Goal: Task Accomplishment & Management: Manage account settings

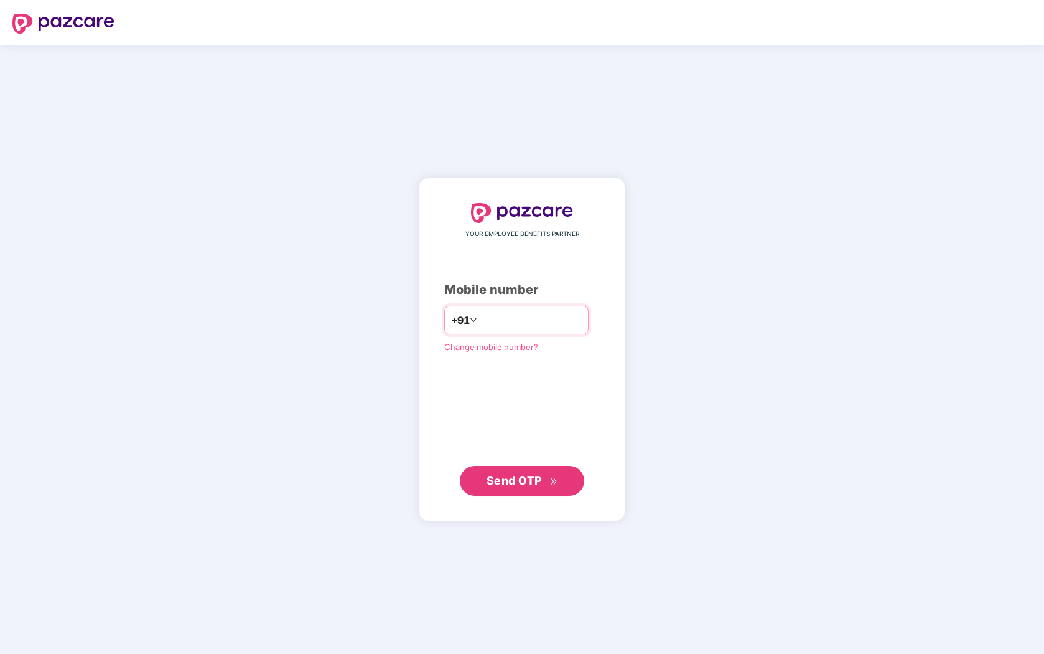
type input "**********"
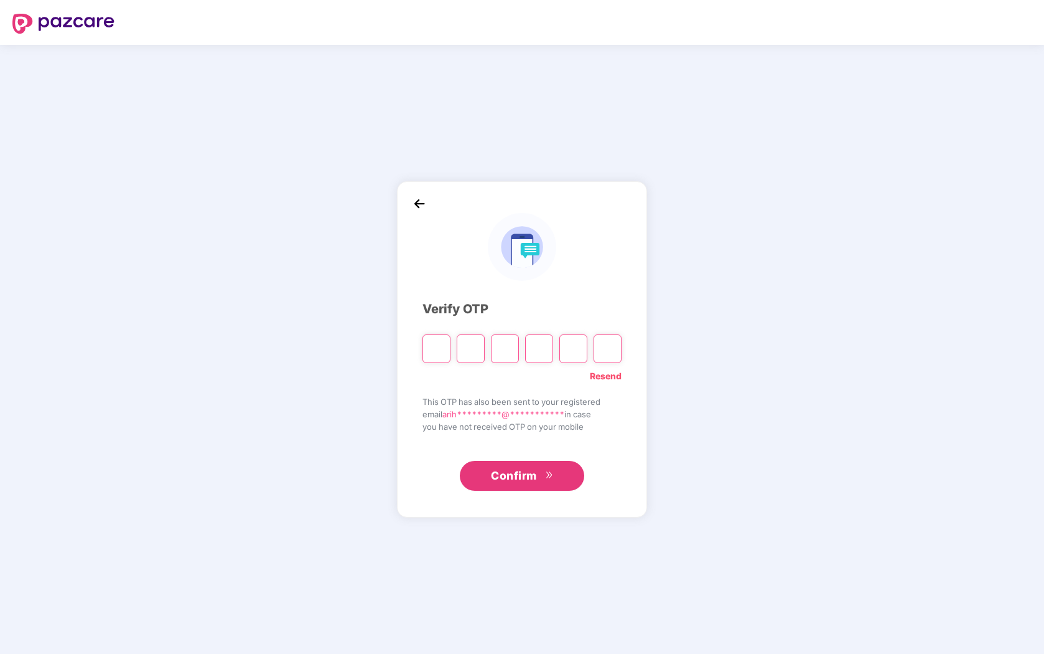
type input "*"
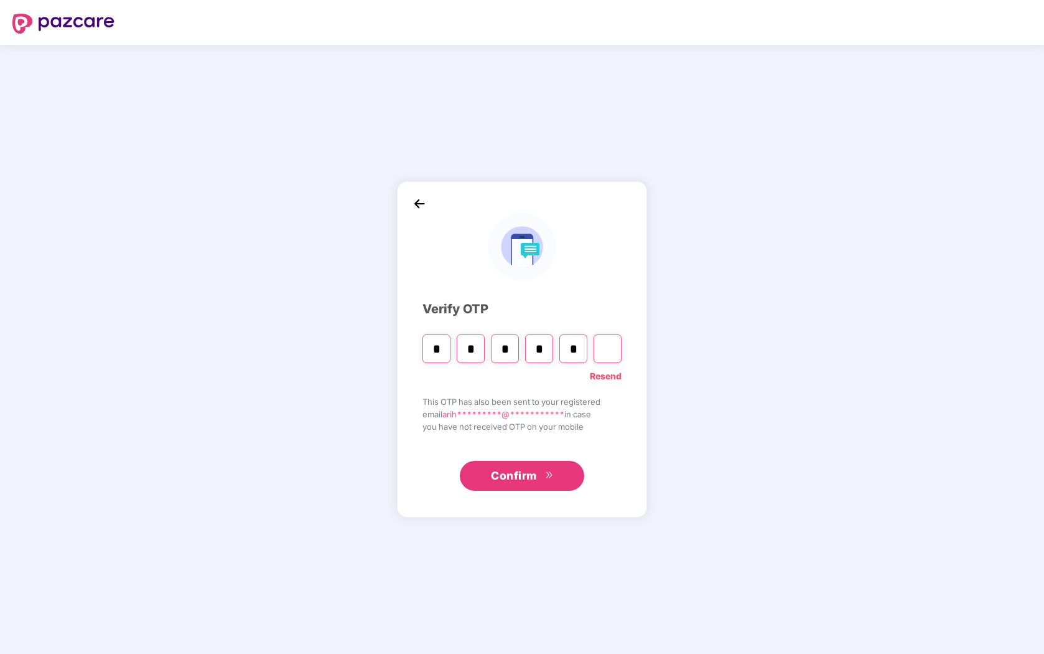
type input "*"
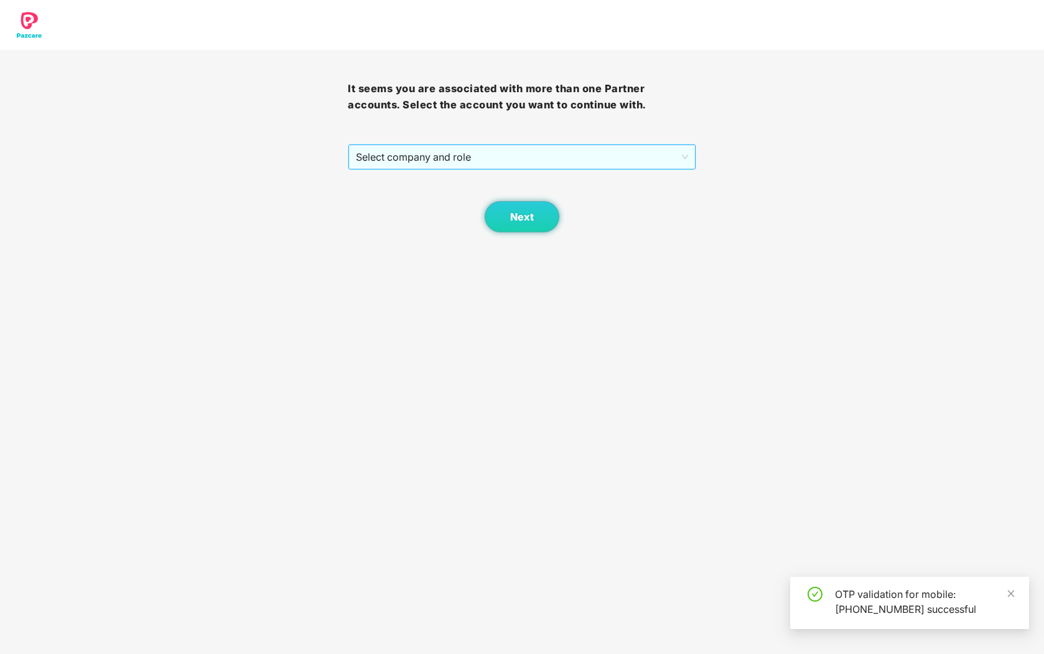
click at [589, 155] on span "Select company and role" at bounding box center [522, 157] width 332 height 24
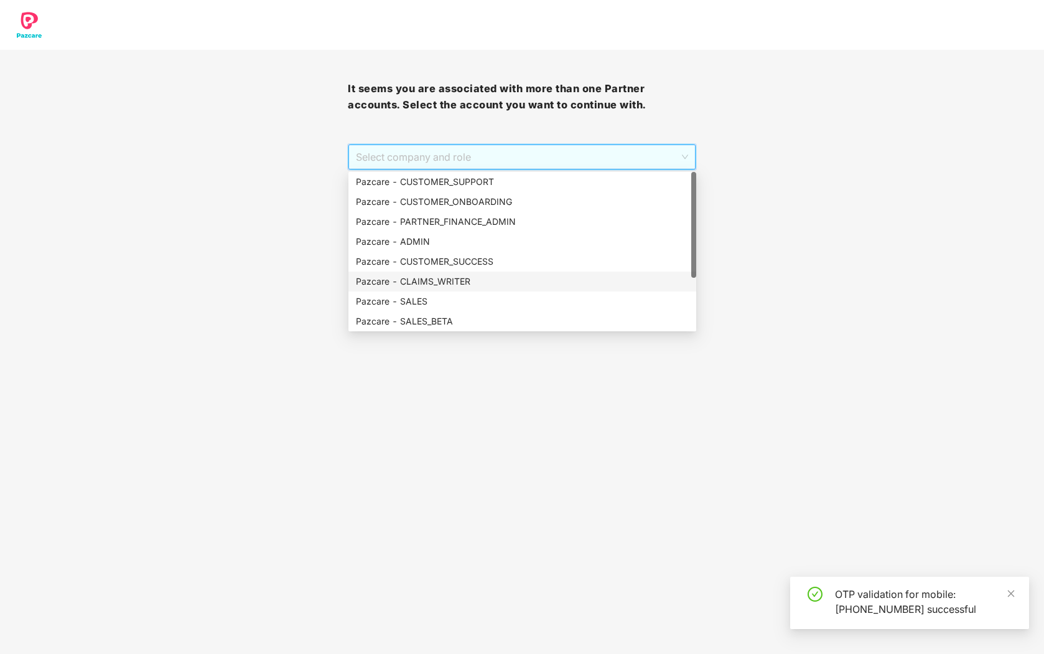
scroll to position [80, 0]
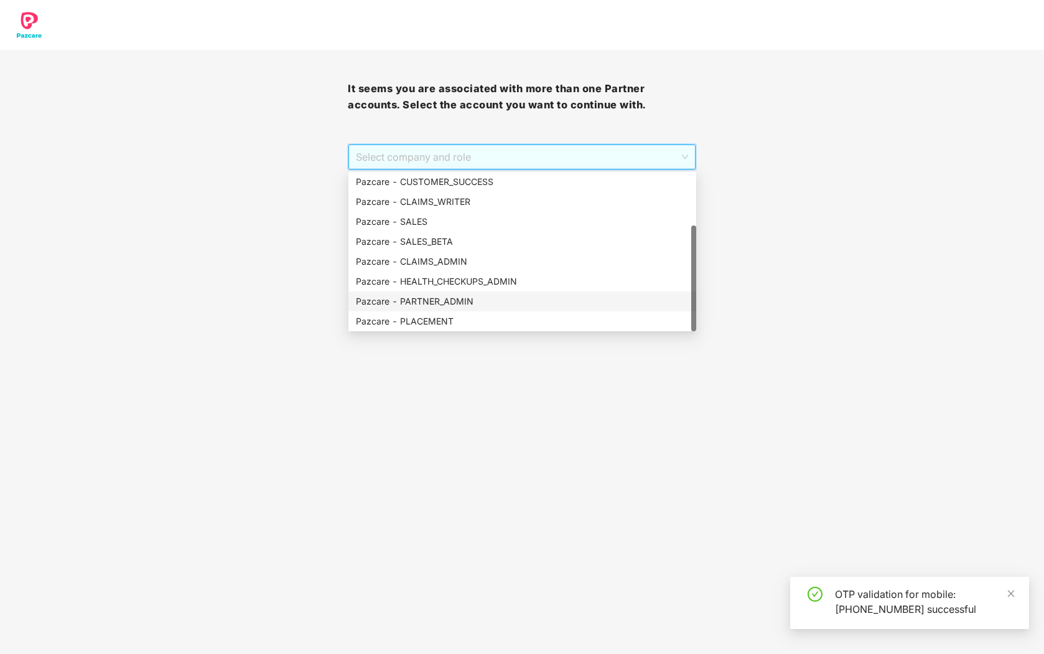
click at [459, 301] on div "Pazcare - PARTNER_ADMIN" at bounding box center [522, 301] width 333 height 14
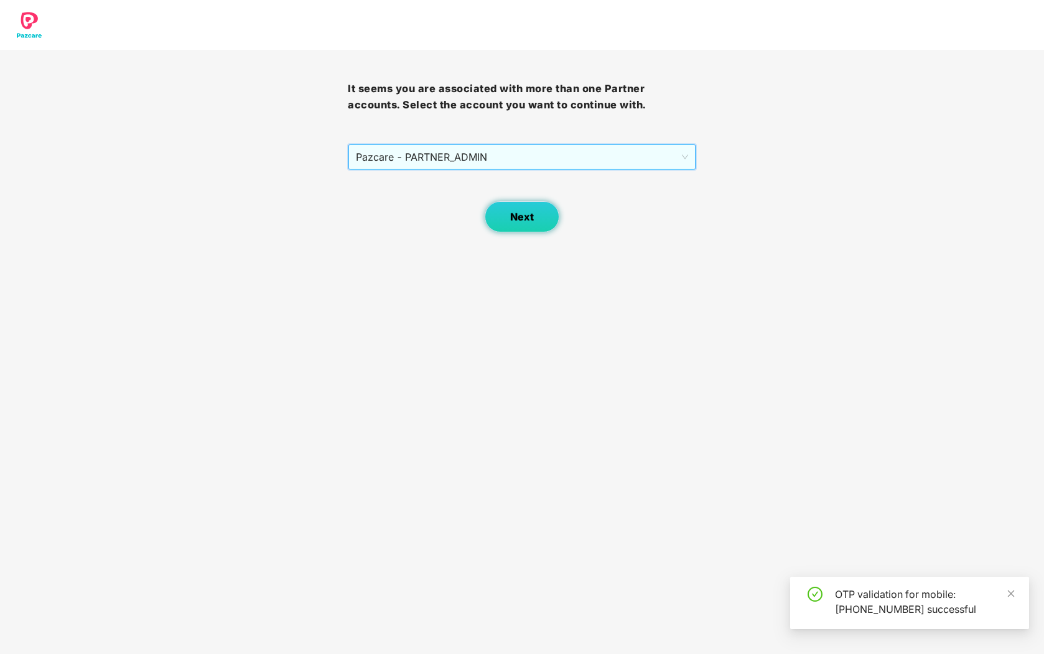
click at [510, 223] on button "Next" at bounding box center [522, 216] width 75 height 31
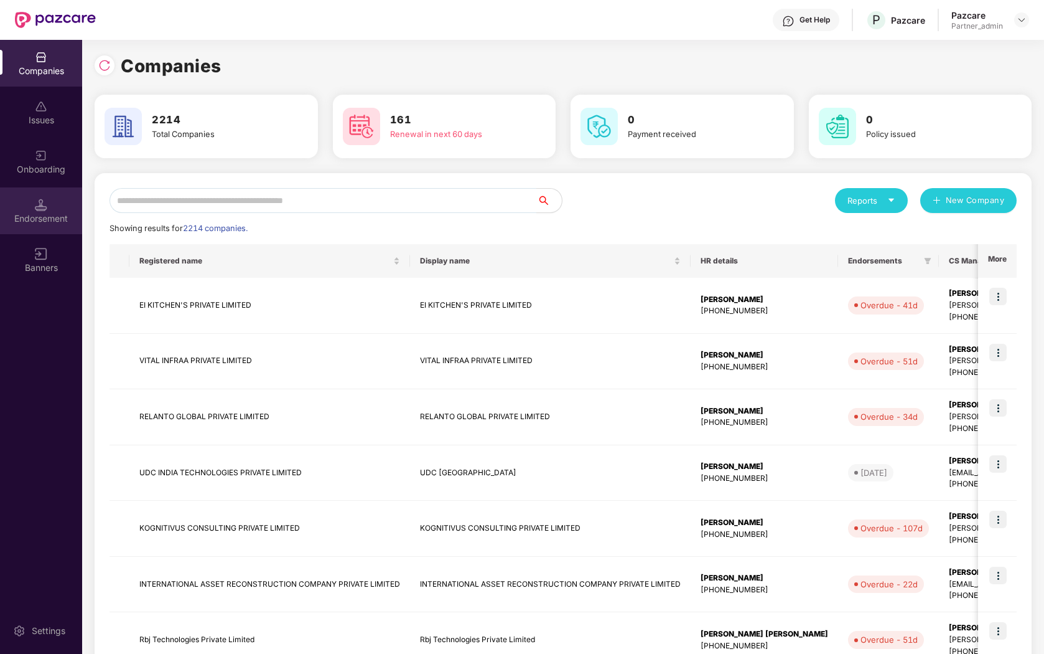
click at [40, 217] on div "Endorsement" at bounding box center [41, 218] width 82 height 12
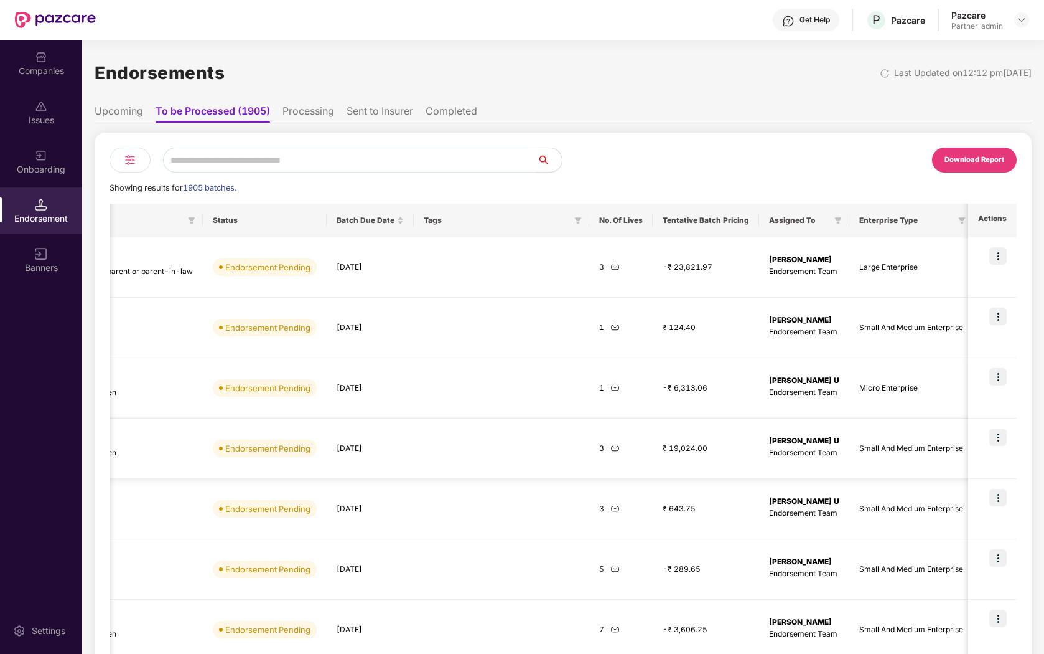
scroll to position [0, 348]
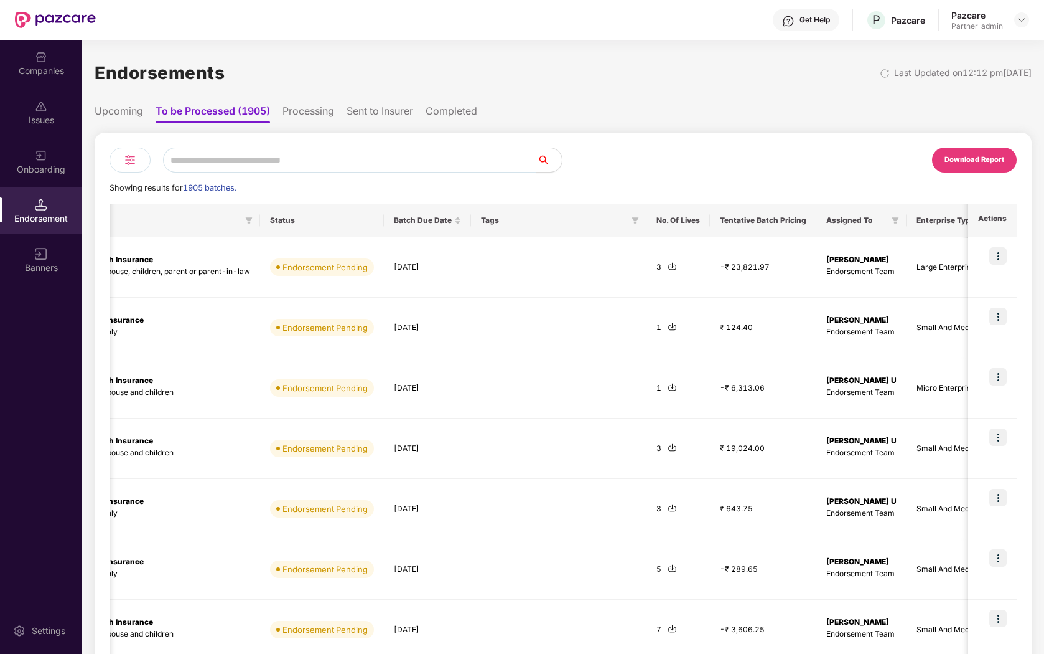
click at [134, 156] on img at bounding box center [130, 159] width 15 height 15
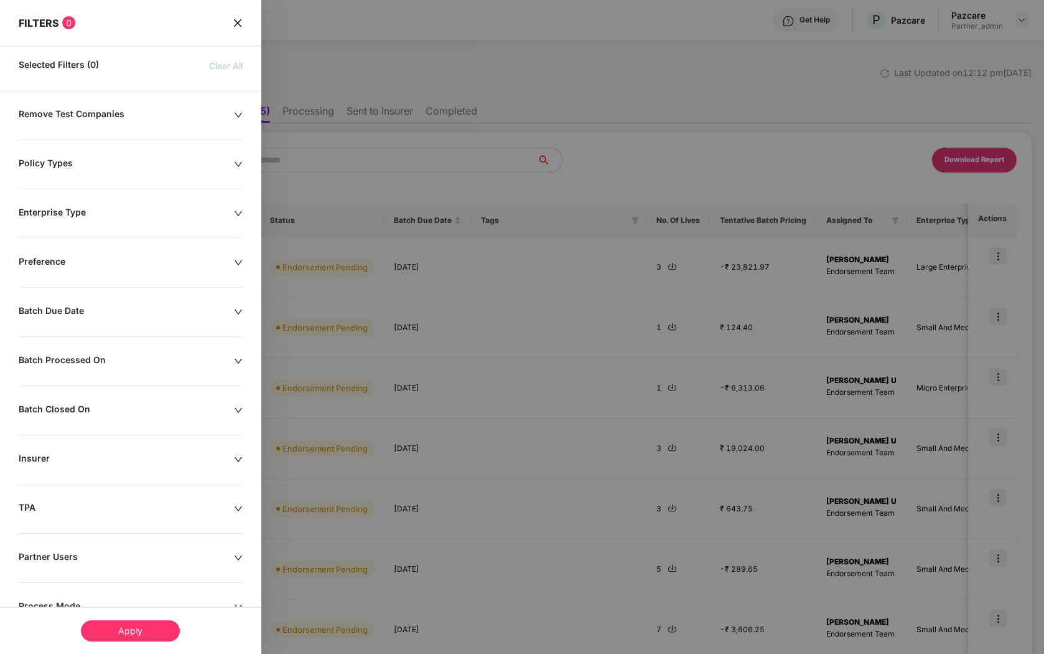
scroll to position [95, 0]
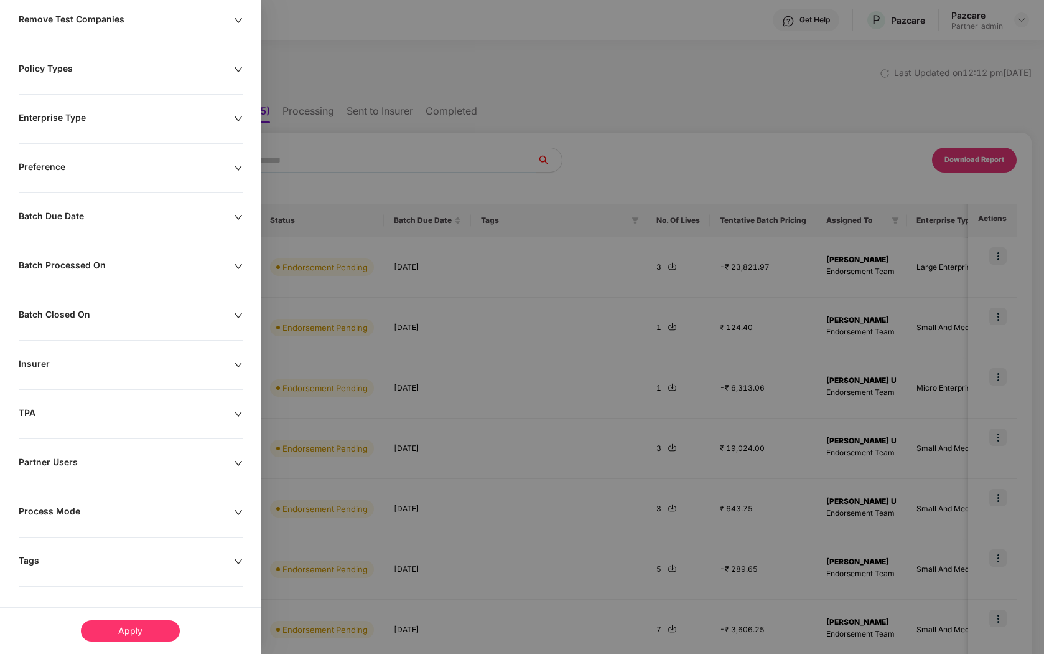
click at [93, 575] on div "Remove Test Companies Policy Types Enterprise Type Preference Batch Due Date Ba…" at bounding box center [130, 334] width 261 height 640
click at [131, 561] on div "Tags" at bounding box center [126, 562] width 215 height 14
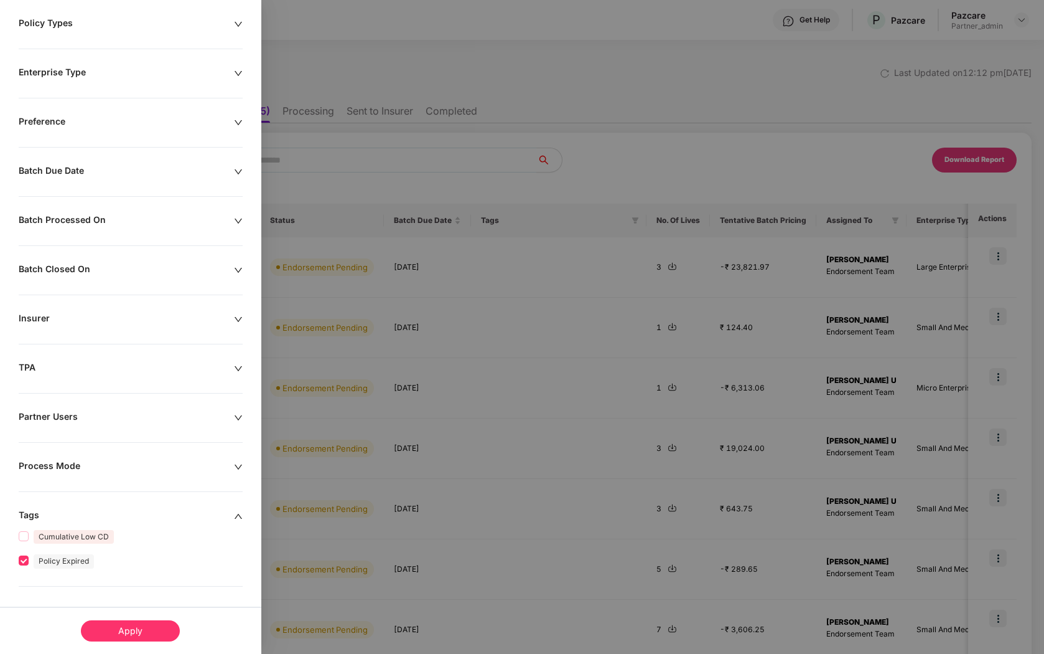
scroll to position [191, 0]
click at [129, 629] on div "Apply" at bounding box center [130, 630] width 99 height 21
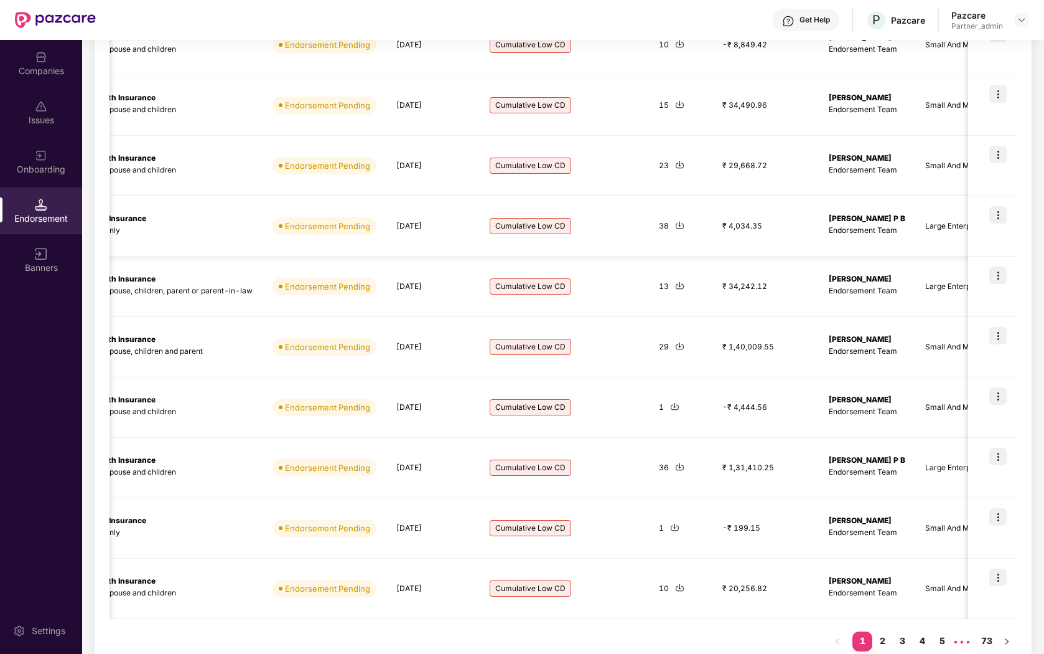
scroll to position [247, 0]
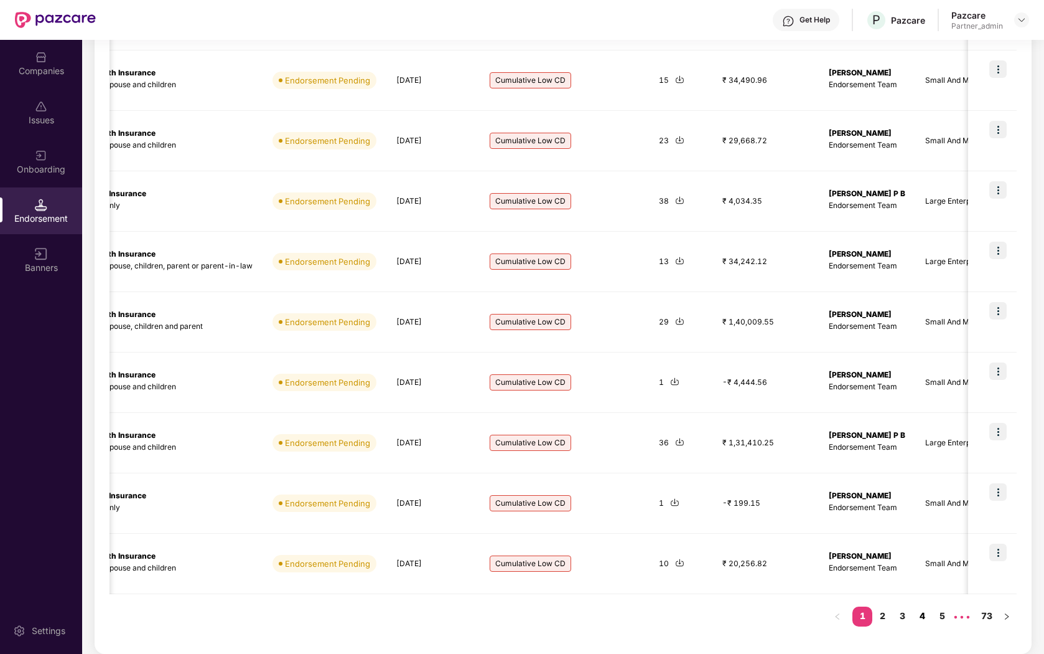
click at [913, 613] on link "4" at bounding box center [922, 615] width 20 height 19
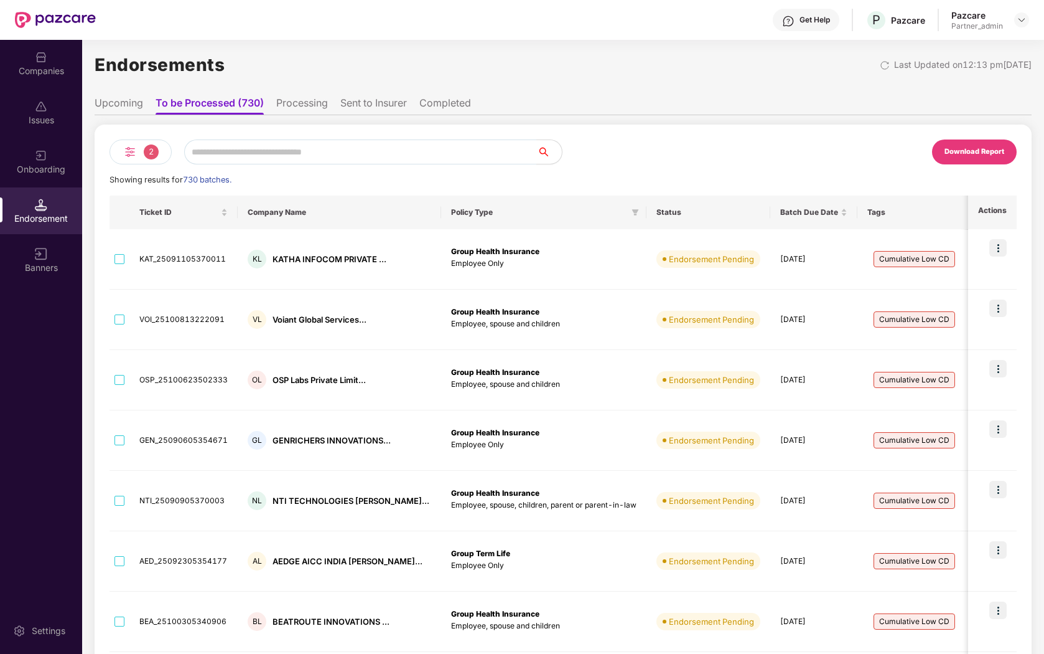
scroll to position [0, 0]
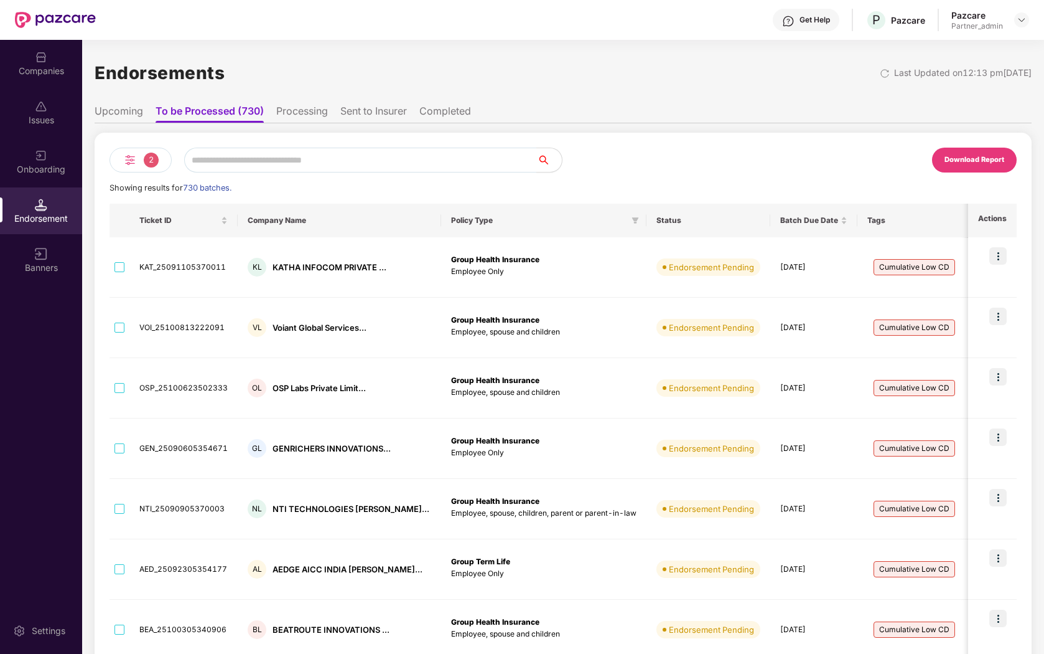
click at [149, 164] on span "2" at bounding box center [151, 159] width 15 height 15
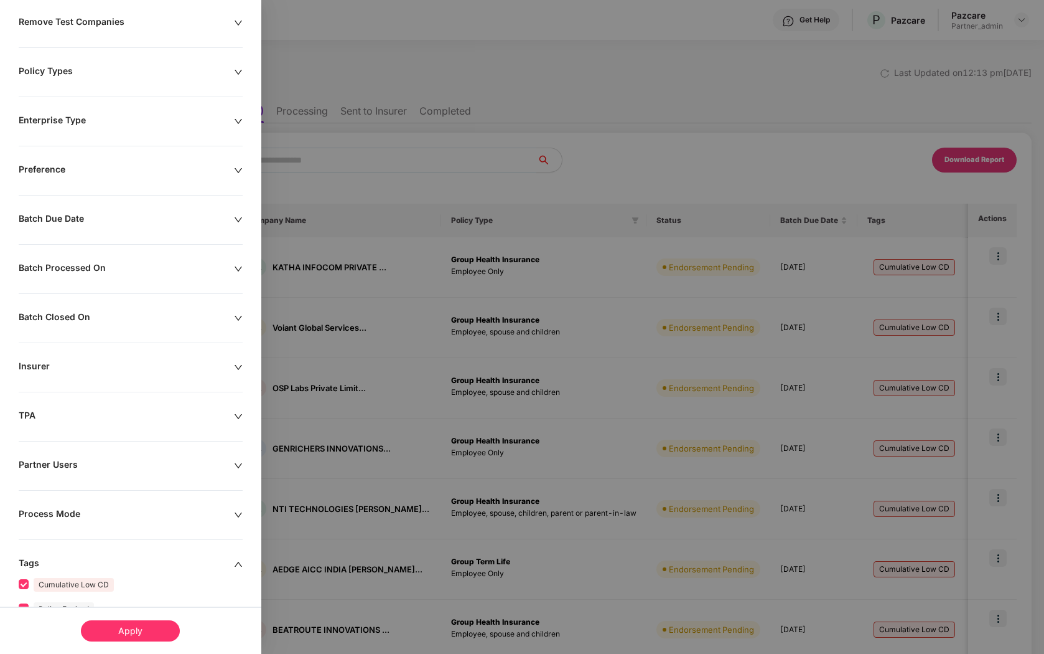
scroll to position [191, 0]
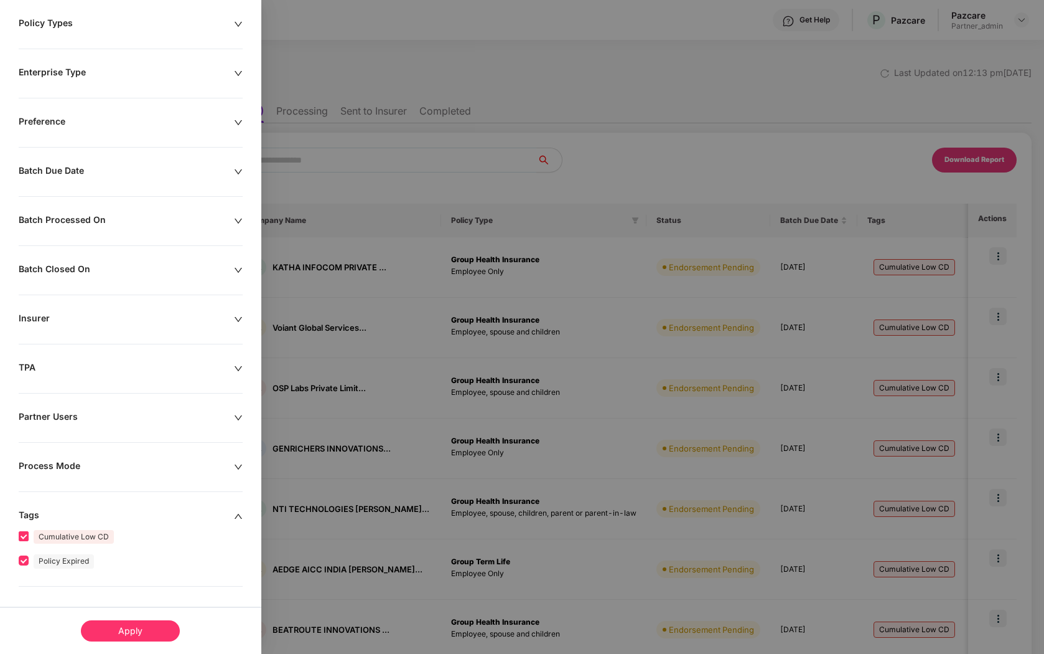
click at [55, 533] on span "Cumulative Low CD" at bounding box center [74, 537] width 80 height 14
click at [116, 633] on div "Apply" at bounding box center [130, 630] width 99 height 21
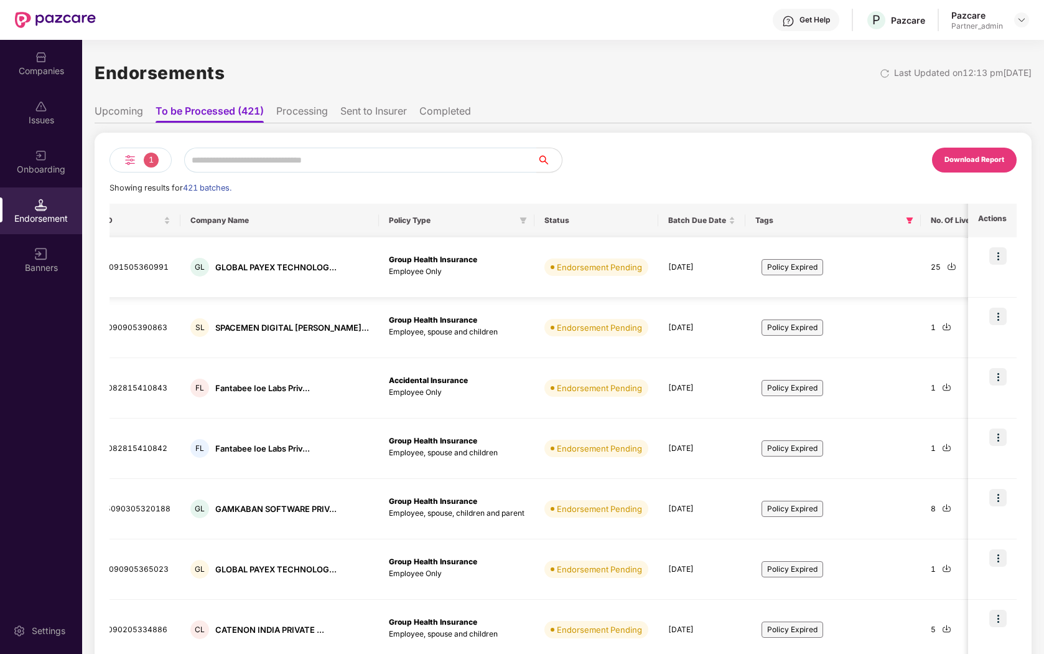
scroll to position [0, 0]
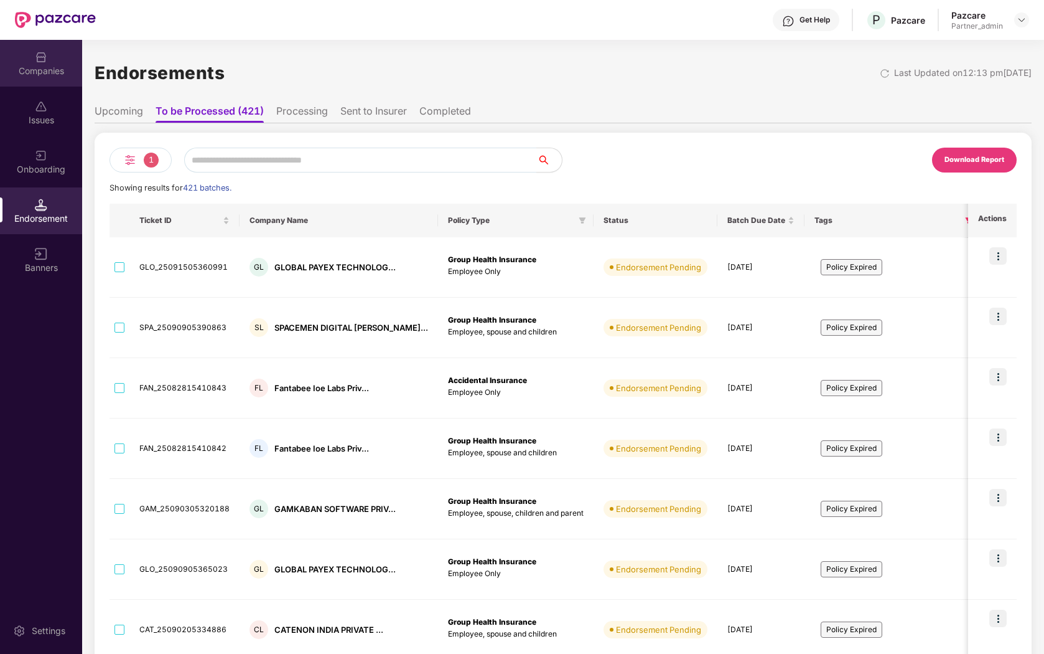
click at [41, 60] on img at bounding box center [41, 57] width 12 height 12
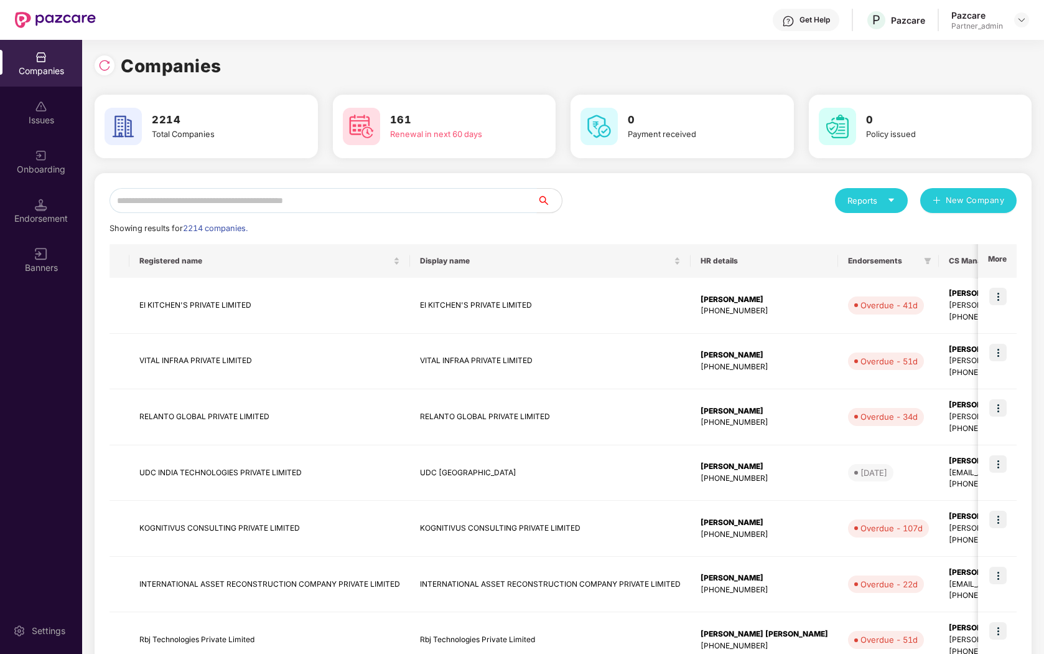
click at [314, 200] on input "text" at bounding box center [324, 200] width 428 height 25
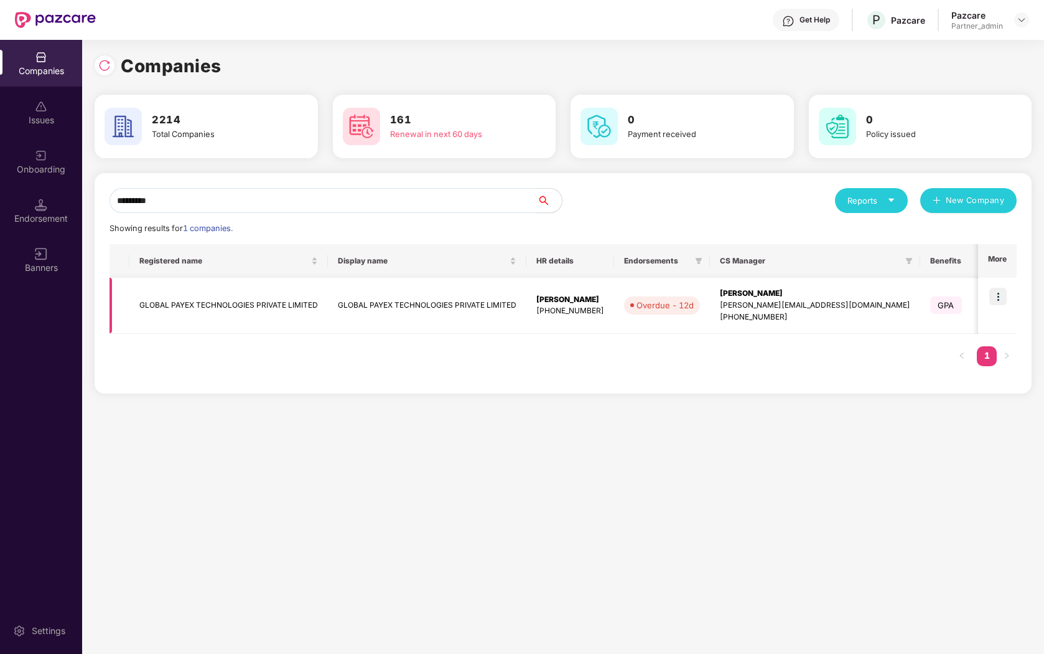
type input "*********"
click at [993, 294] on img at bounding box center [998, 296] width 17 height 17
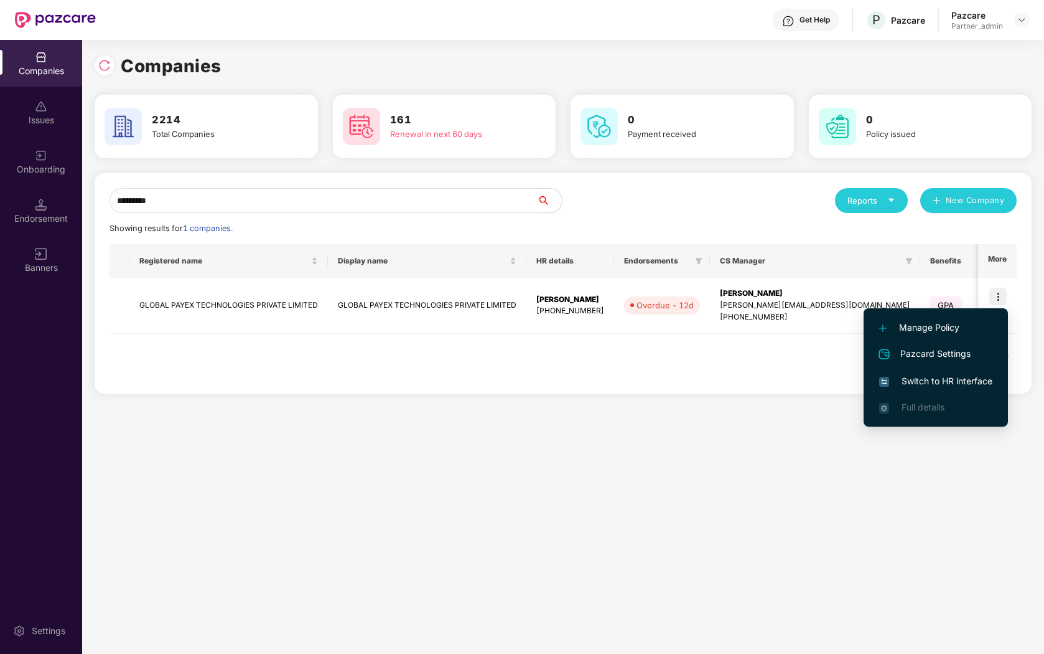
click at [931, 384] on span "Switch to HR interface" at bounding box center [935, 381] width 113 height 14
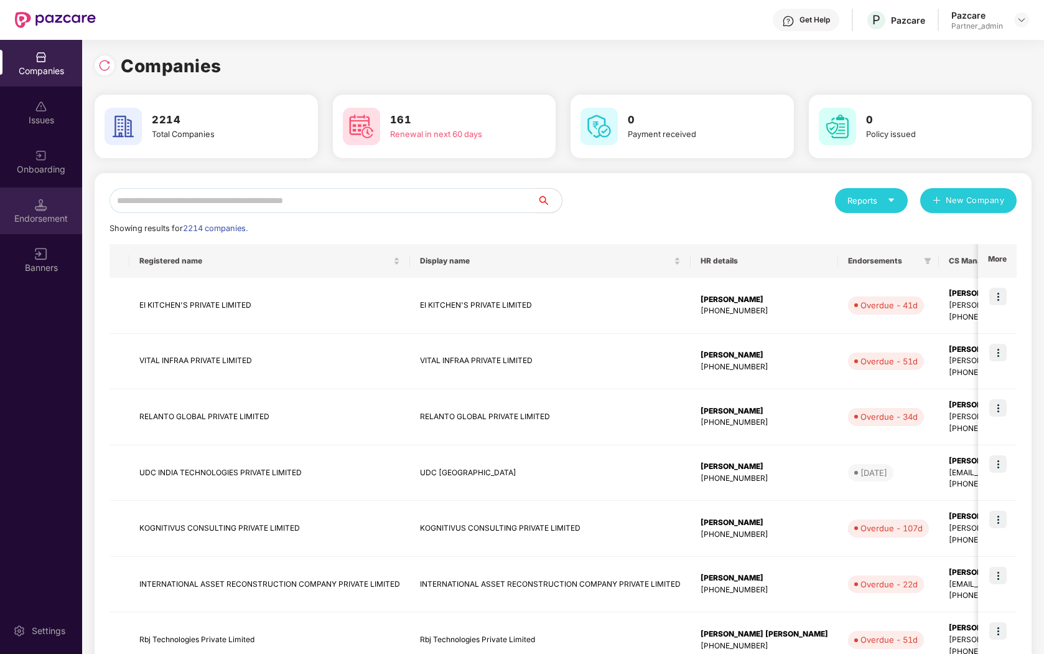
click at [57, 205] on div "Endorsement" at bounding box center [41, 210] width 82 height 47
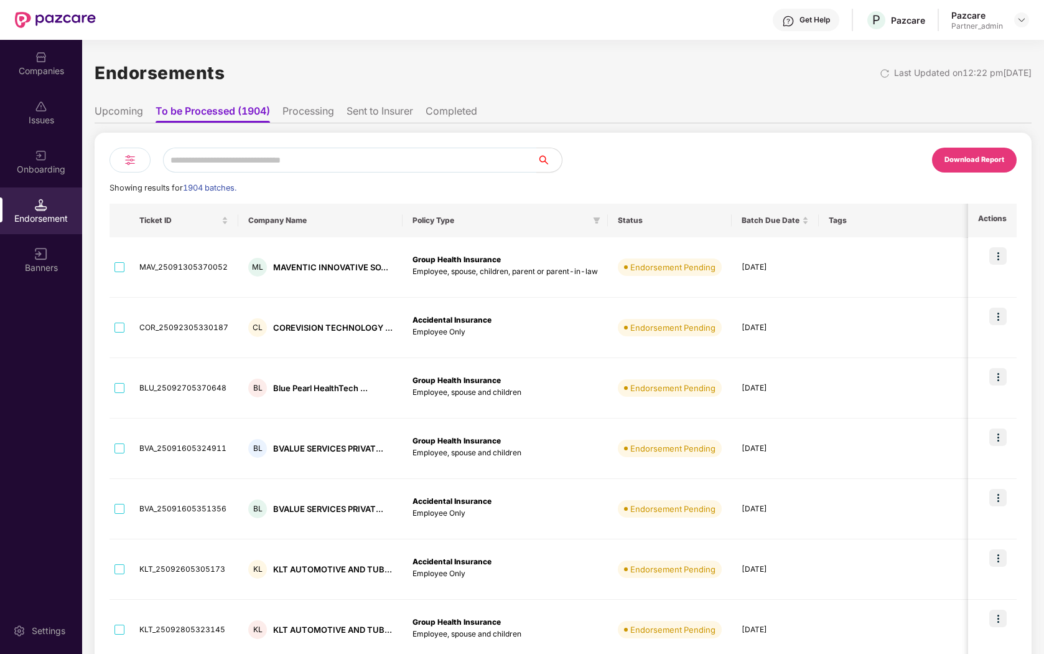
click at [138, 165] on div at bounding box center [130, 160] width 41 height 25
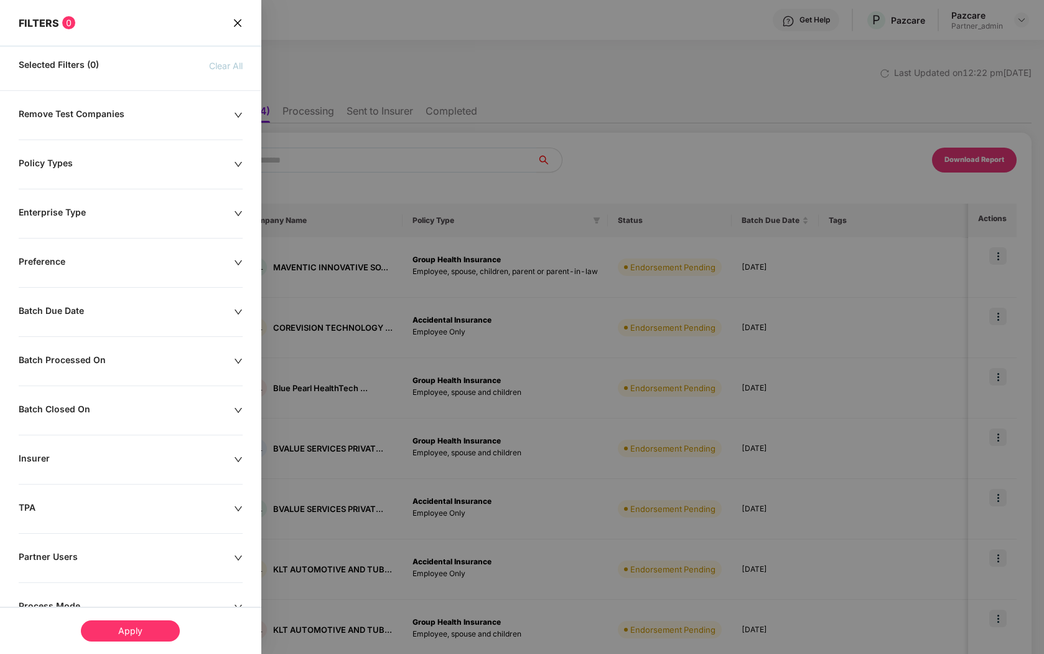
scroll to position [95, 0]
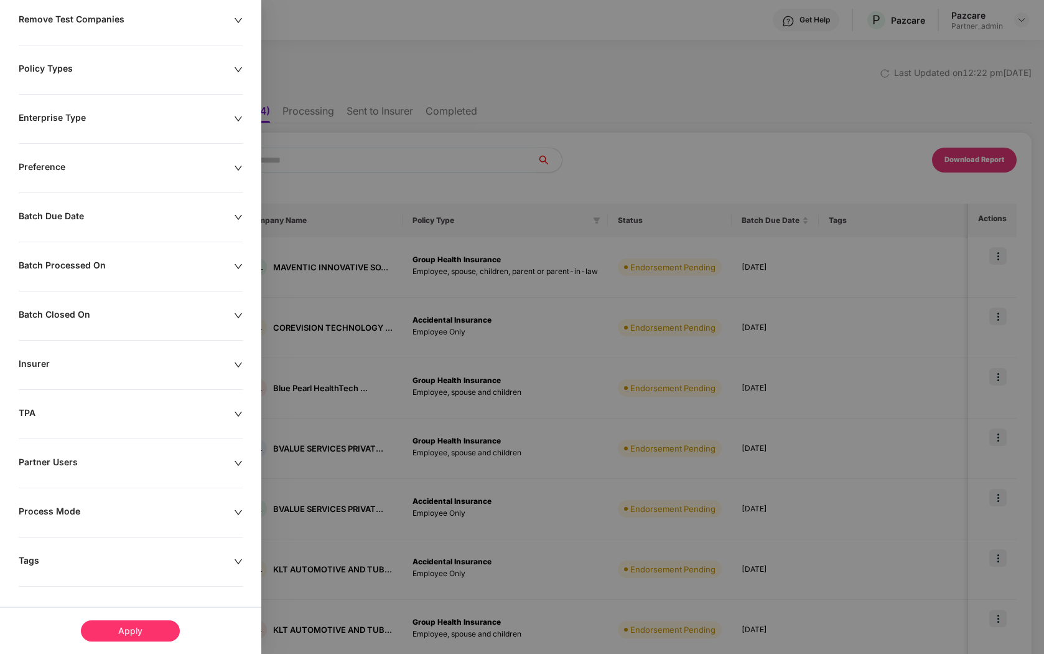
click at [70, 558] on div "Tags" at bounding box center [126, 562] width 215 height 14
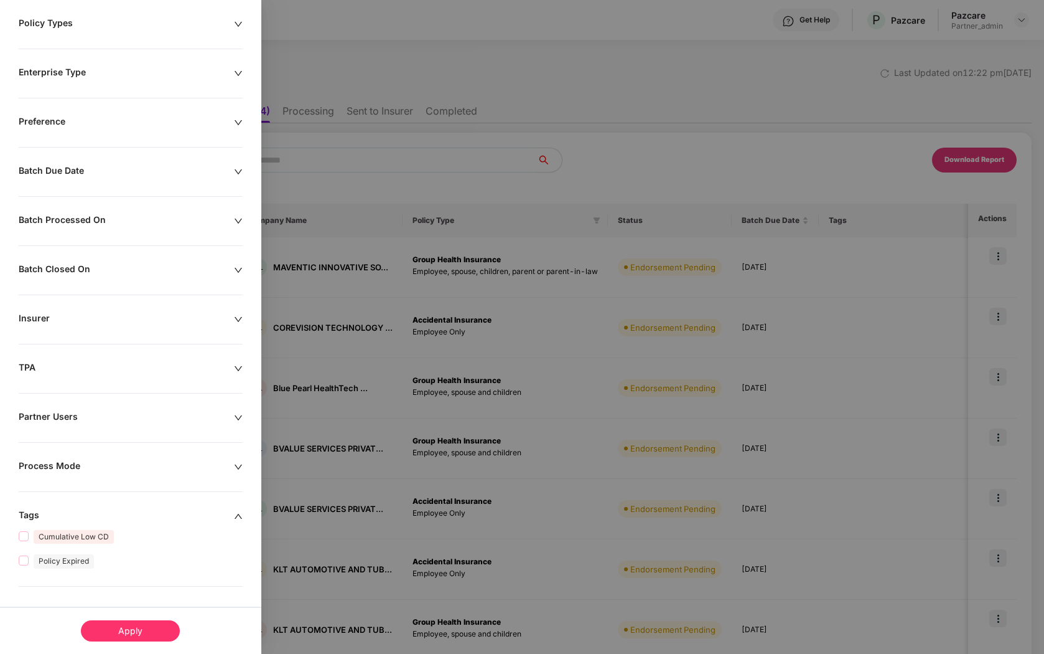
click at [70, 558] on span "Policy Expired" at bounding box center [64, 561] width 60 height 14
click at [124, 632] on div "Apply" at bounding box center [130, 630] width 99 height 21
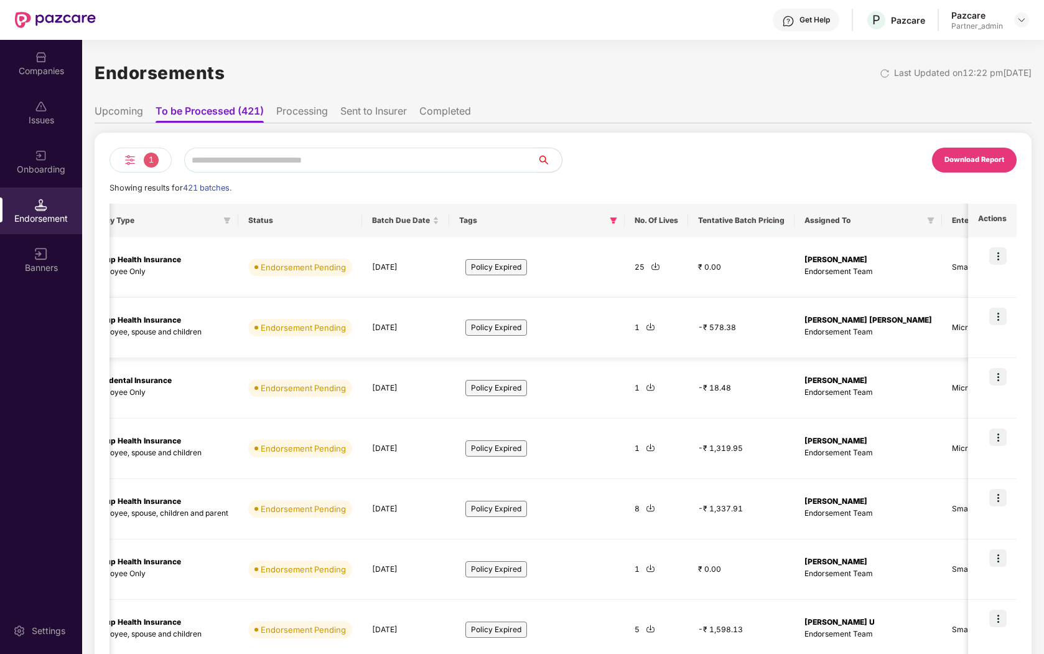
scroll to position [0, 0]
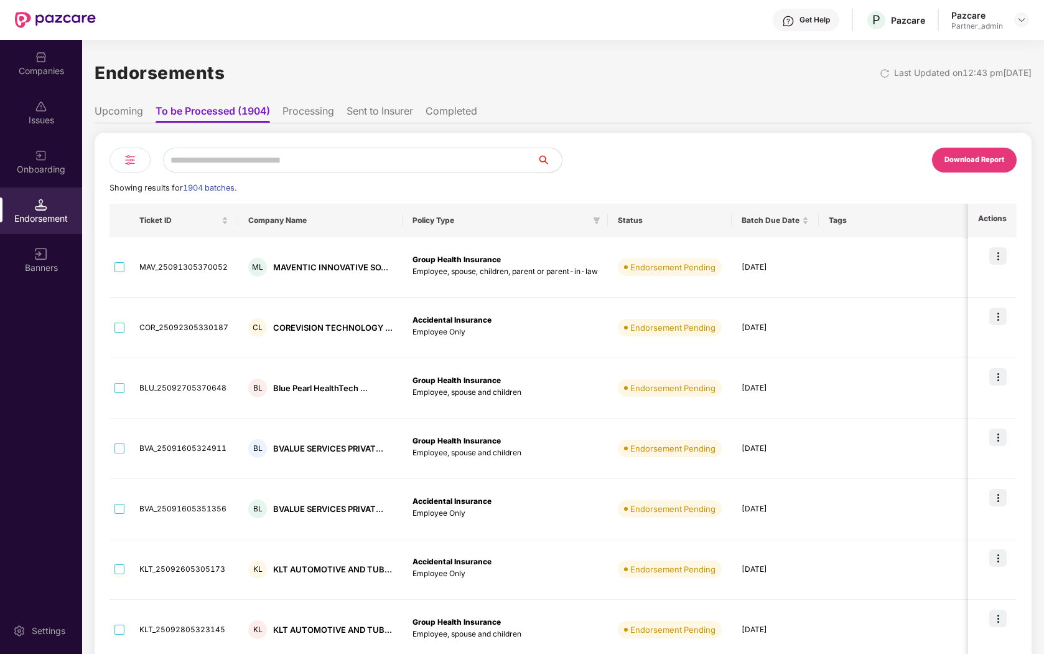
click at [127, 164] on img at bounding box center [130, 159] width 15 height 15
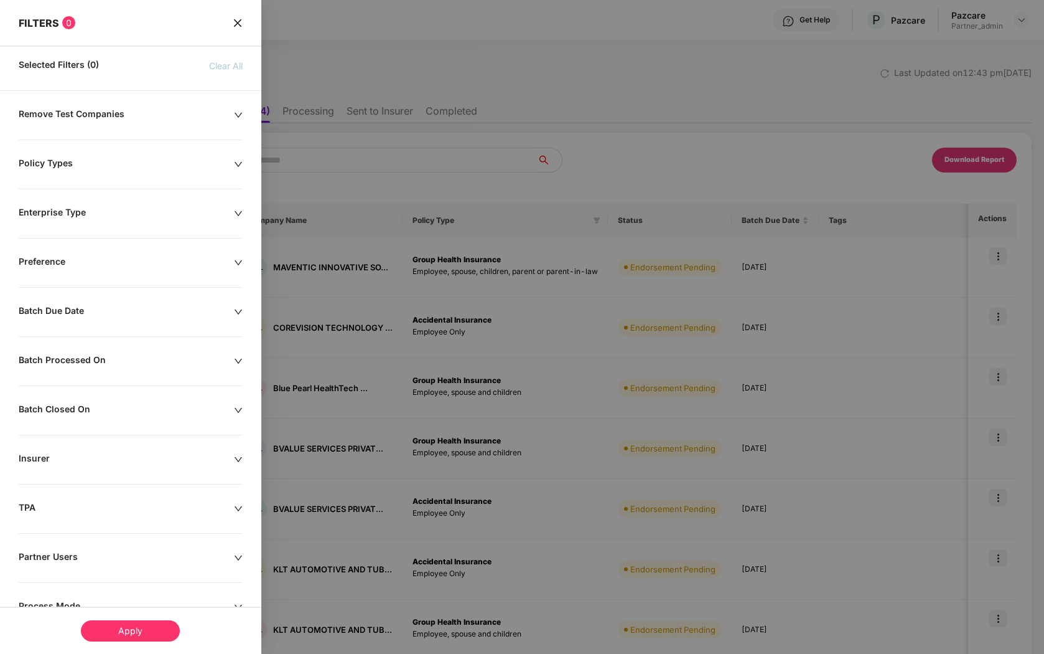
click at [230, 29] on div "FILTERS 0" at bounding box center [130, 14] width 261 height 29
click at [238, 22] on icon "close" at bounding box center [238, 23] width 10 height 10
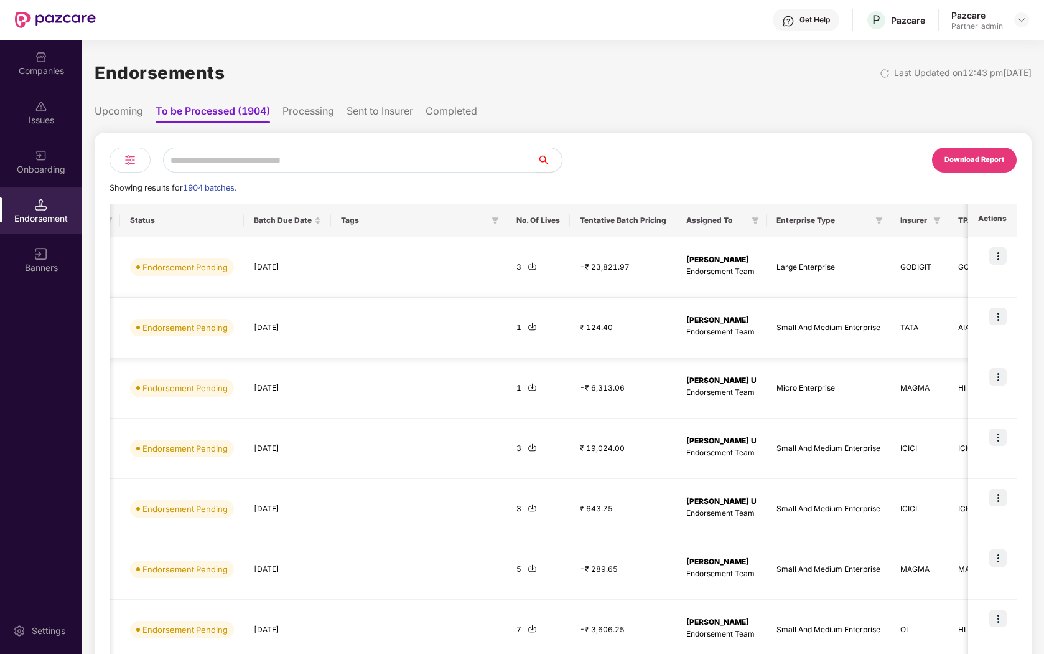
scroll to position [0, 490]
click at [126, 155] on img at bounding box center [130, 159] width 15 height 15
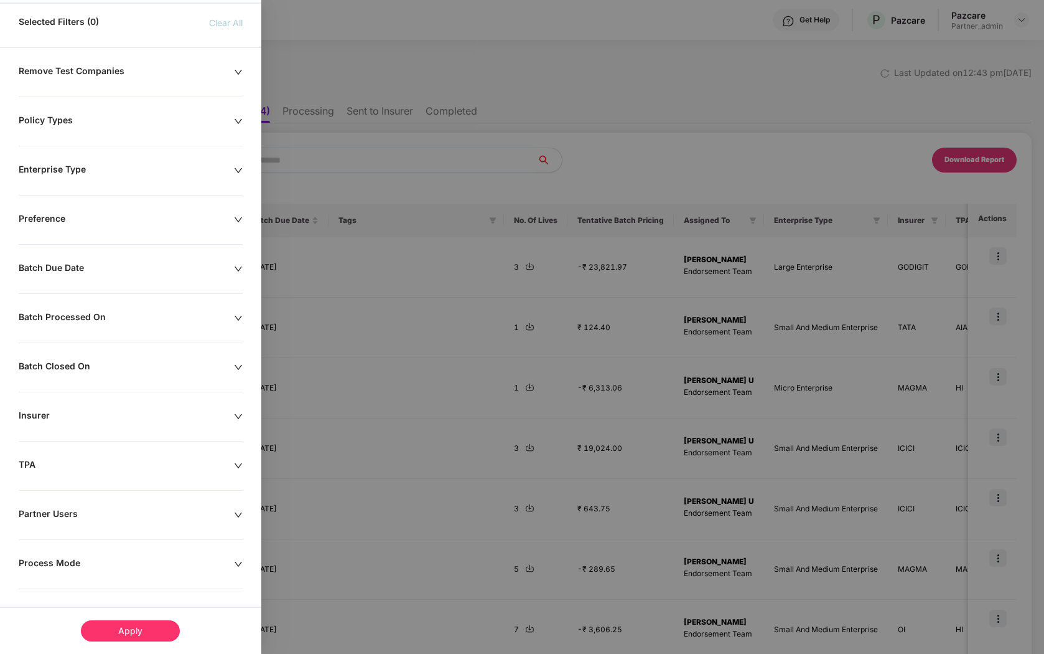
scroll to position [0, 0]
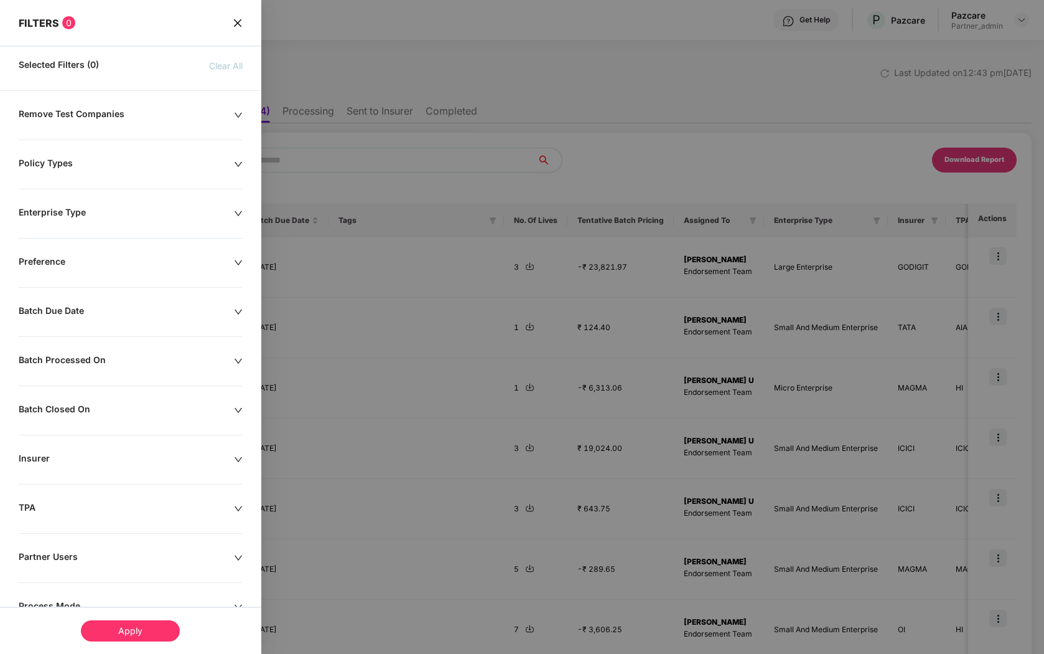
click at [141, 157] on div "Policy Types" at bounding box center [126, 164] width 215 height 14
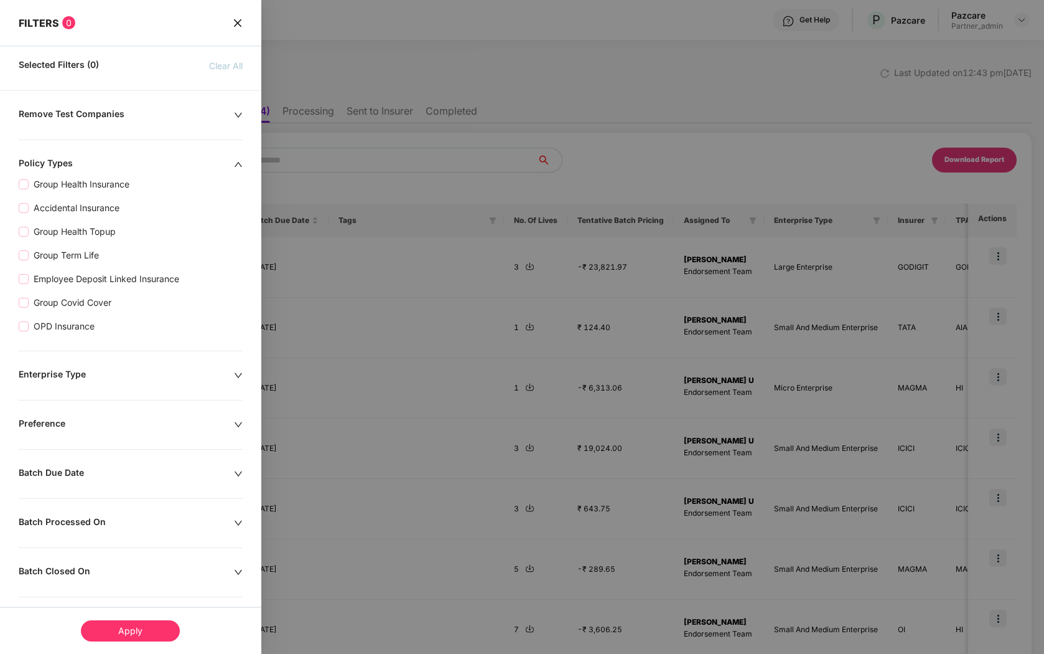
click at [141, 157] on div "Policy Types" at bounding box center [126, 164] width 215 height 14
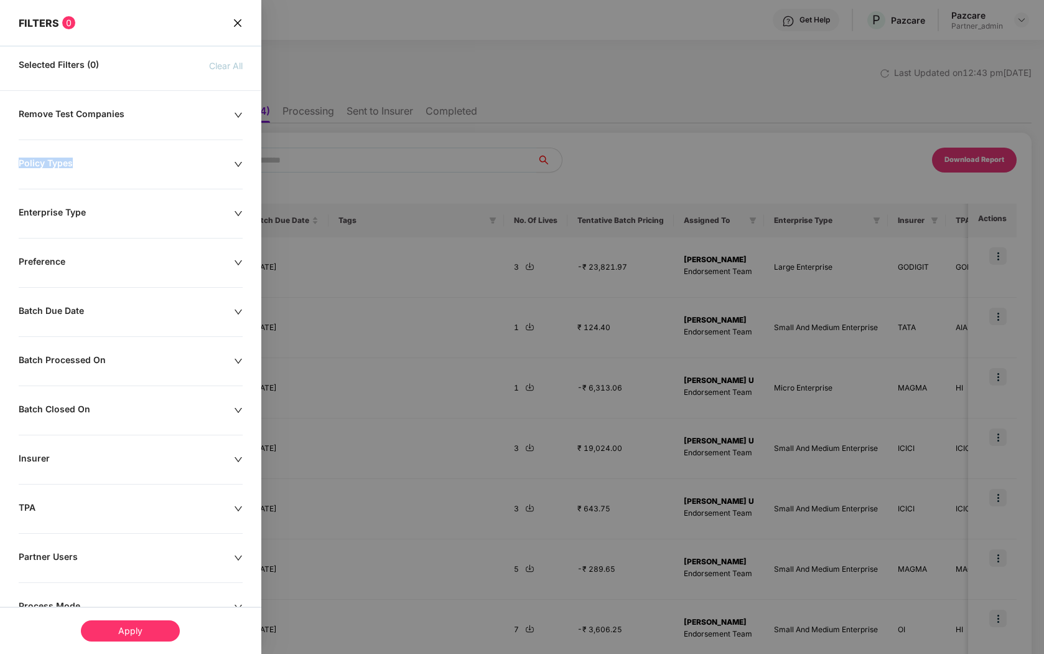
click at [239, 21] on icon "close" at bounding box center [238, 23] width 10 height 10
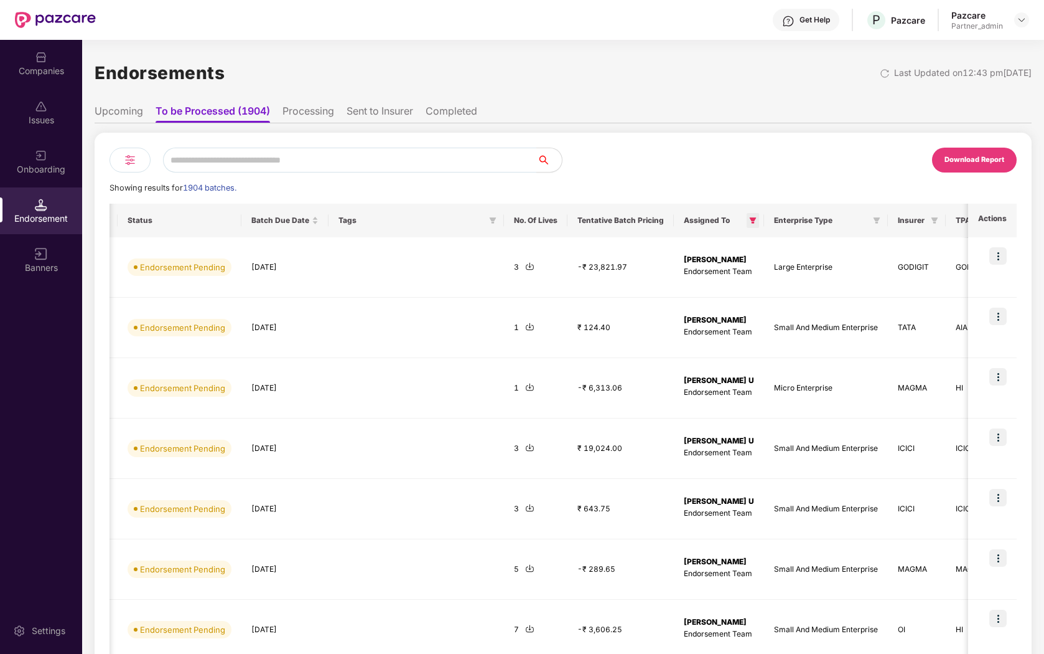
click at [757, 218] on icon "filter" at bounding box center [753, 220] width 7 height 6
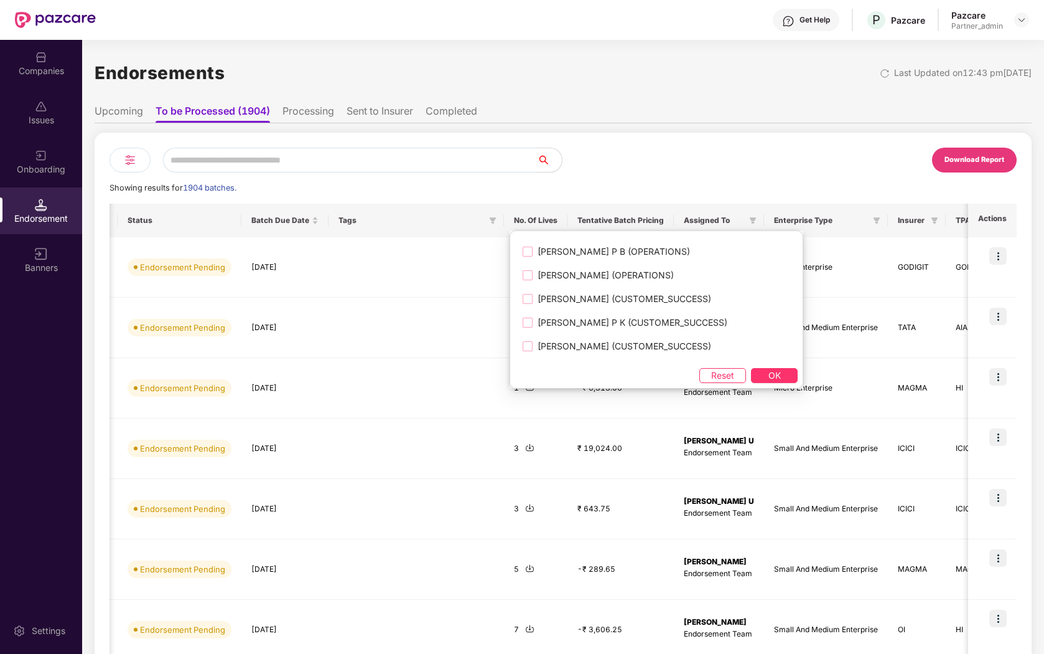
scroll to position [1003, 0]
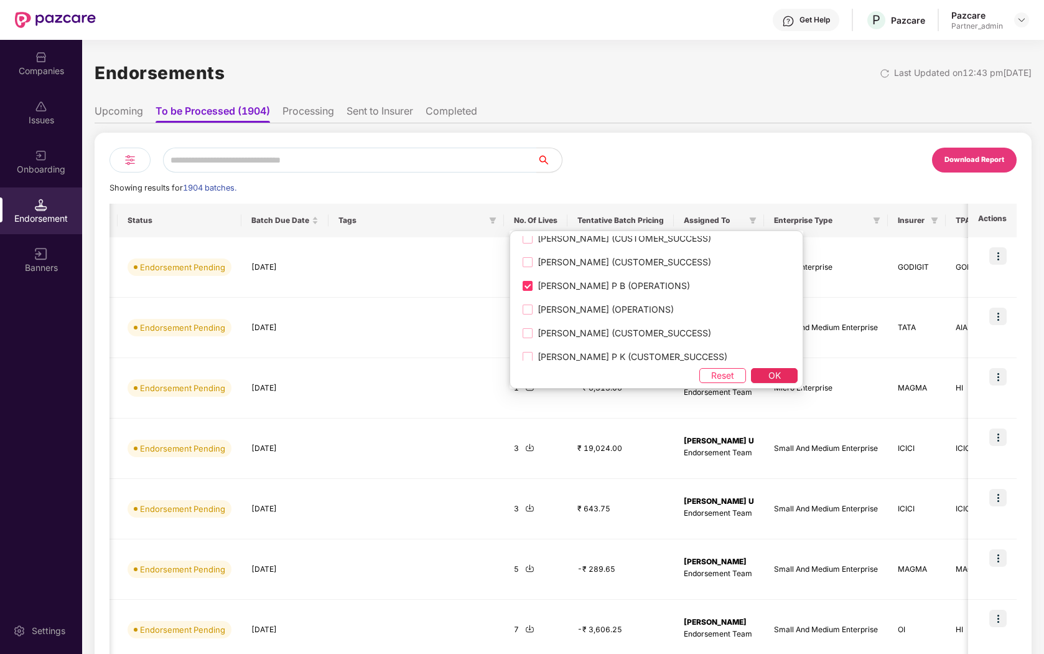
click at [769, 378] on span "OK" at bounding box center [775, 375] width 12 height 14
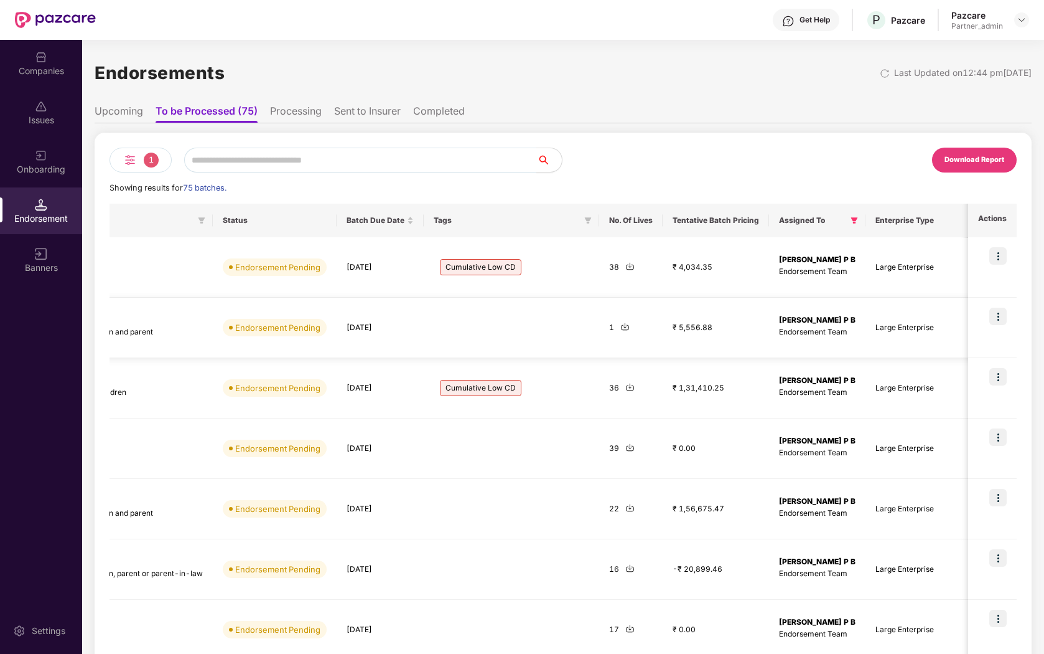
scroll to position [0, 0]
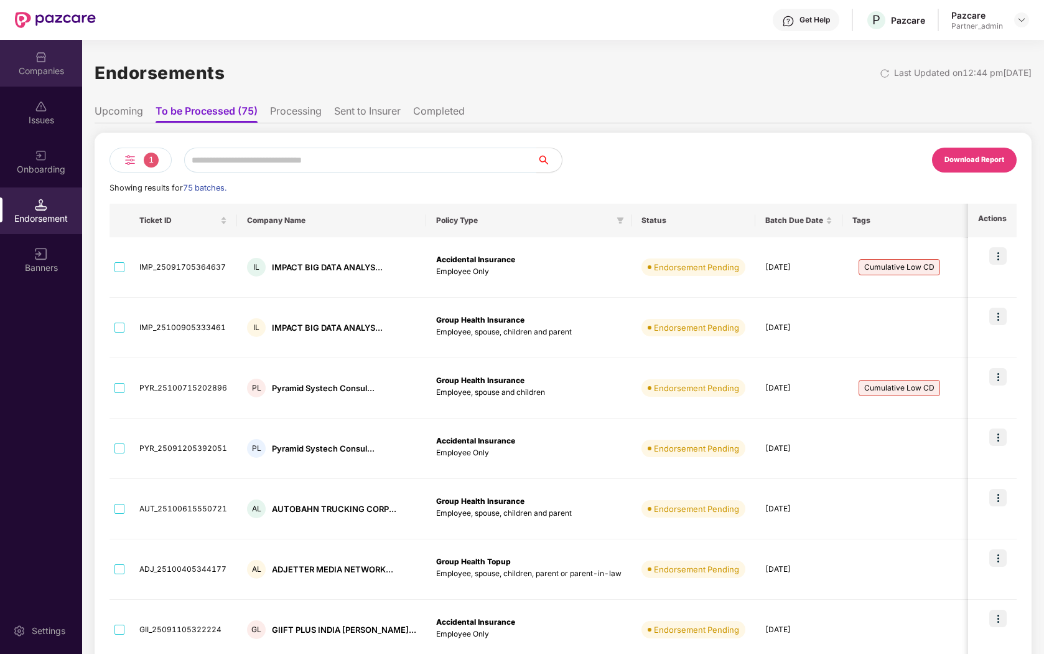
click at [32, 75] on div "Companies" at bounding box center [41, 71] width 82 height 12
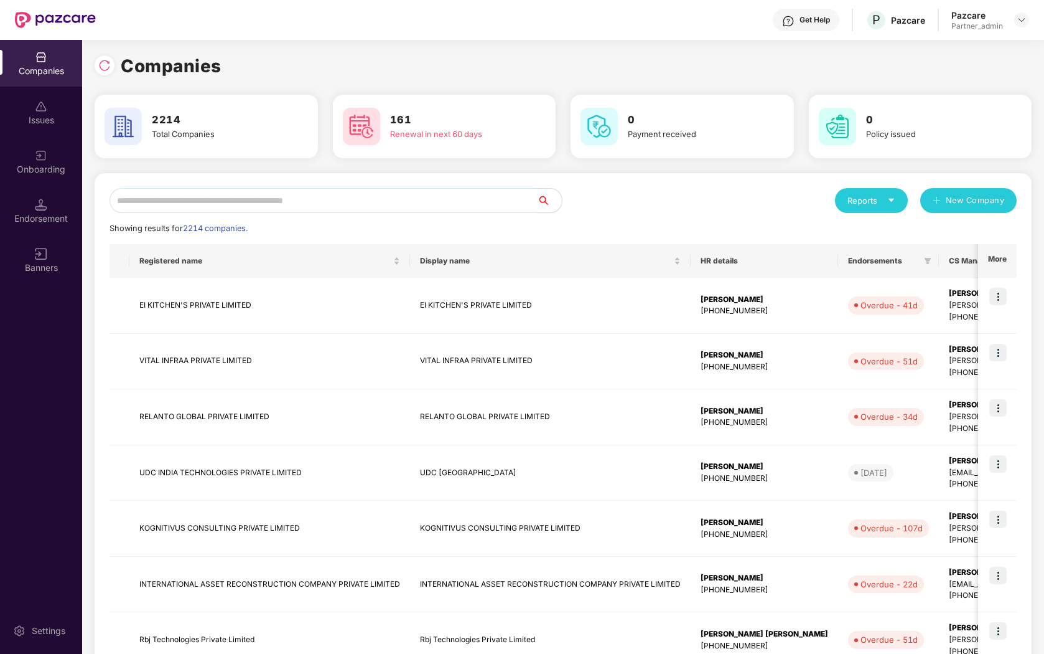
click at [255, 209] on input "text" at bounding box center [324, 200] width 428 height 25
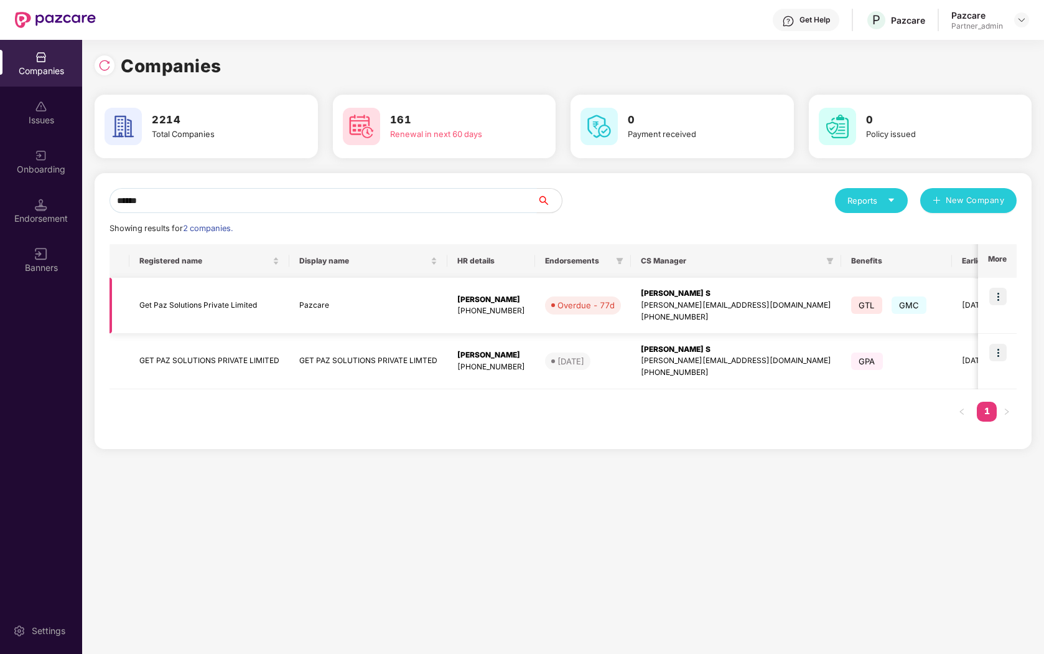
type input "******"
click at [994, 297] on img at bounding box center [998, 296] width 17 height 17
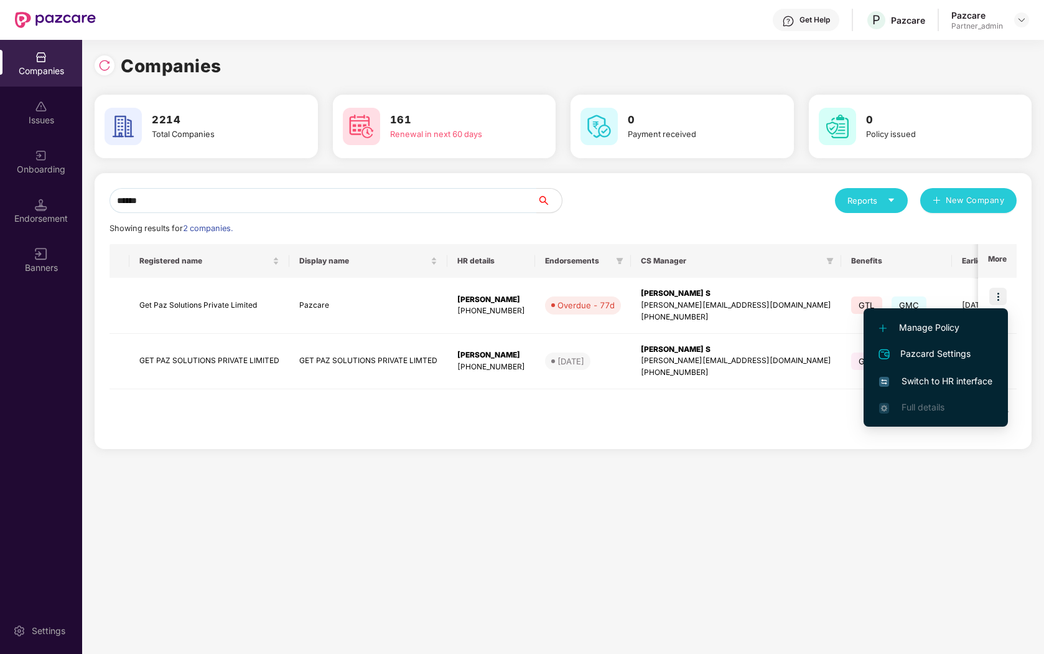
click at [917, 385] on span "Switch to HR interface" at bounding box center [935, 381] width 113 height 14
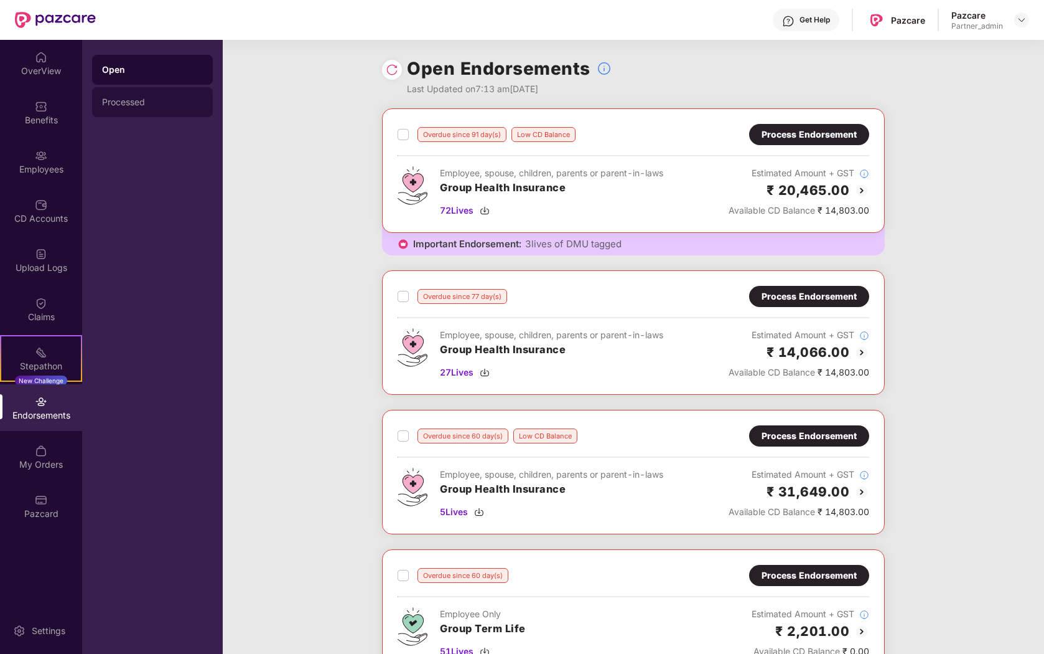
click at [158, 104] on div "Processed" at bounding box center [152, 102] width 101 height 10
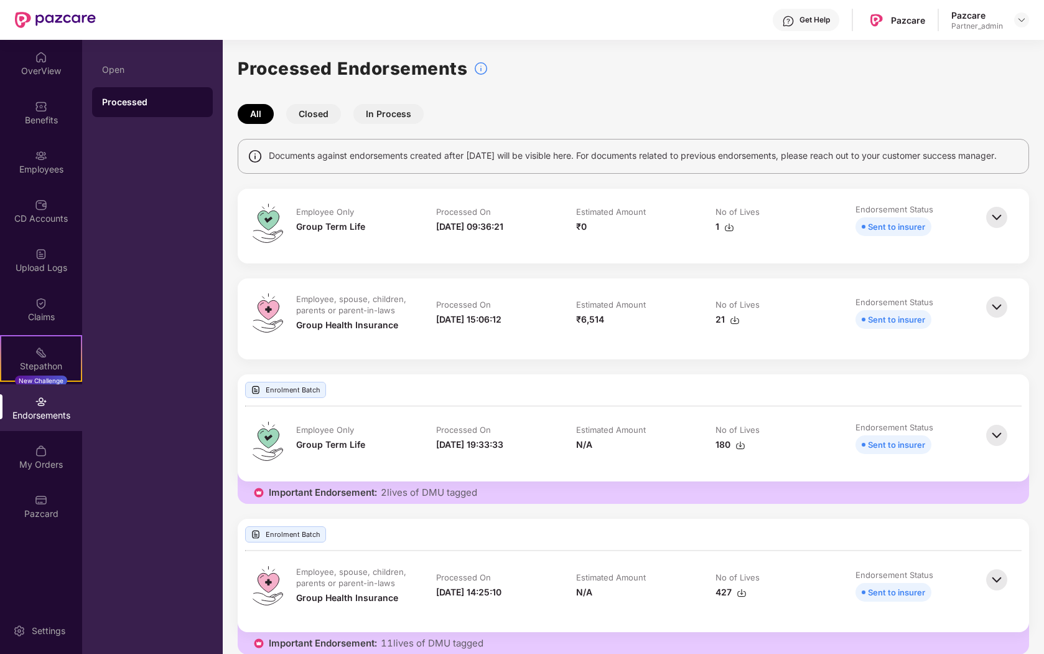
click at [1000, 227] on img at bounding box center [996, 217] width 27 height 27
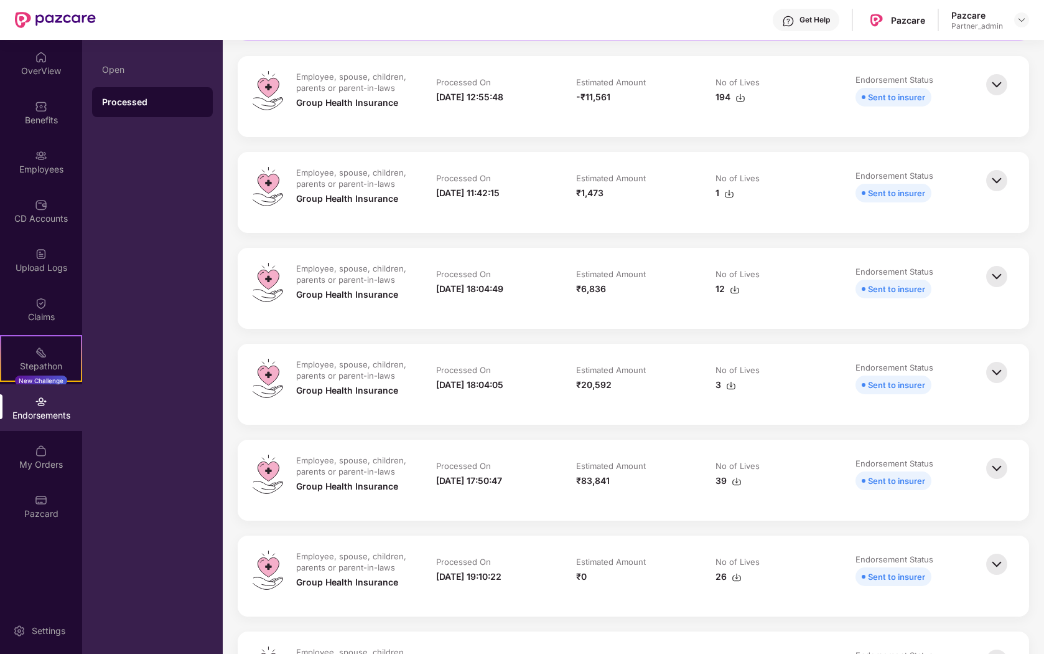
scroll to position [691, 0]
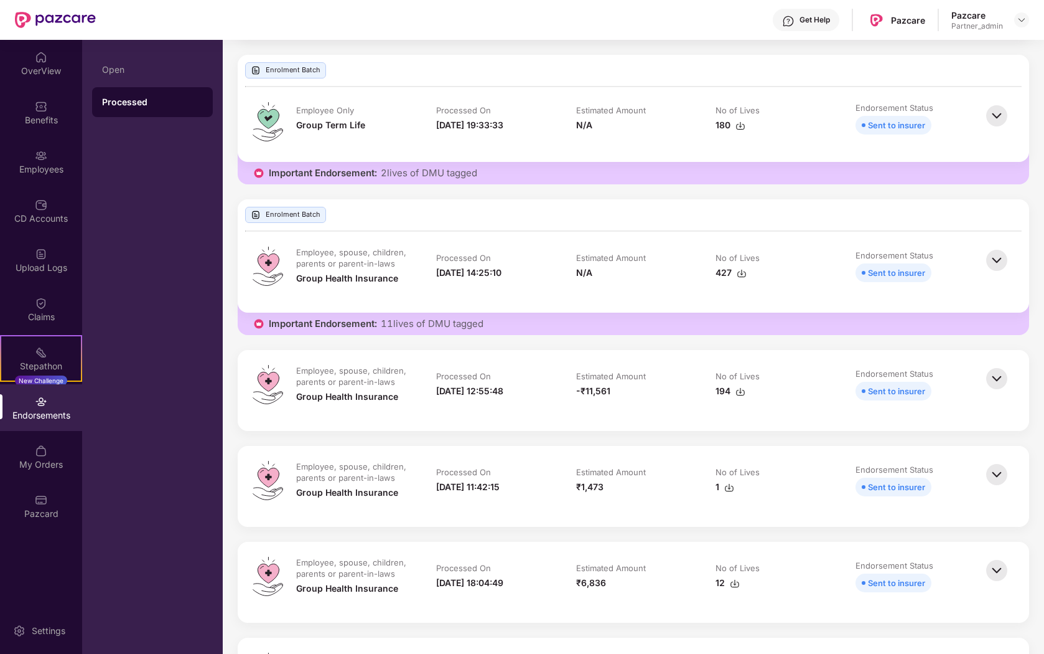
click at [995, 269] on img at bounding box center [996, 259] width 27 height 27
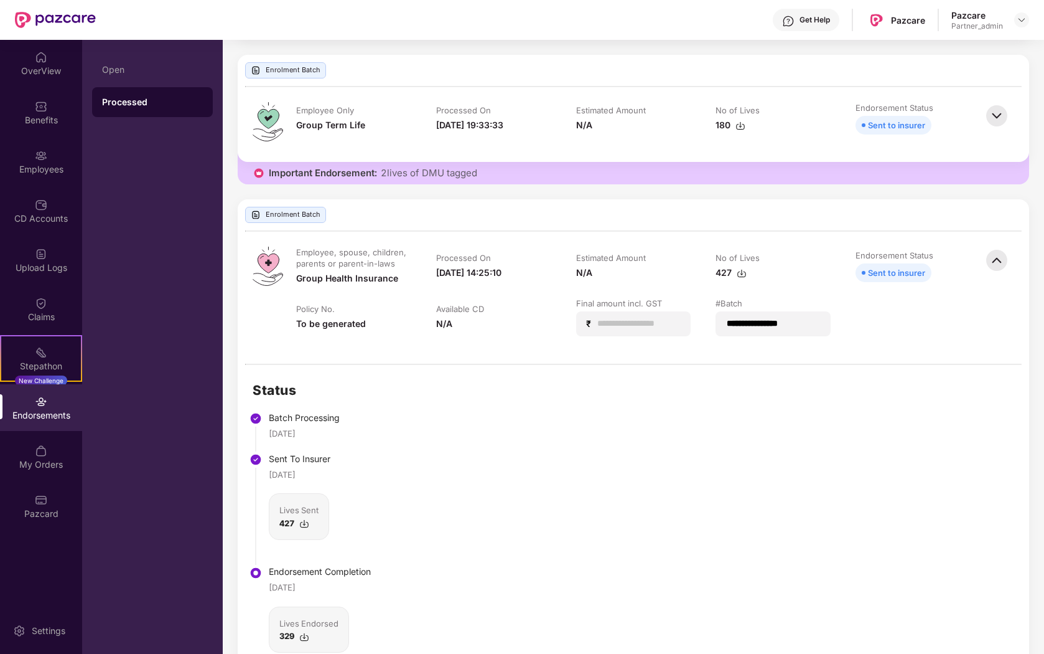
click at [1000, 271] on img at bounding box center [996, 259] width 27 height 27
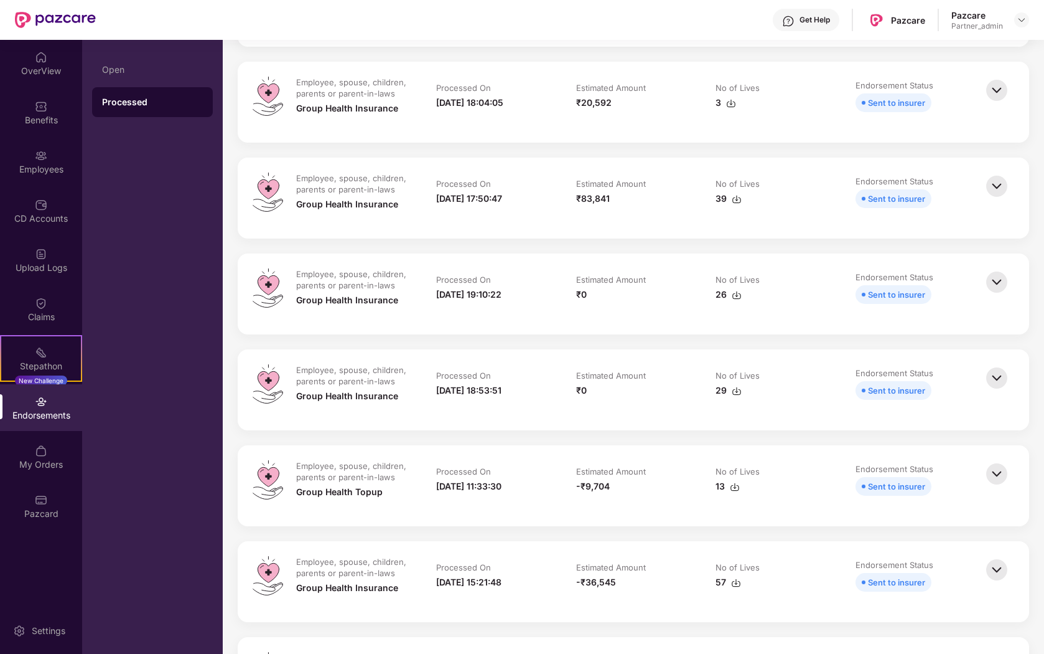
scroll to position [1410, 0]
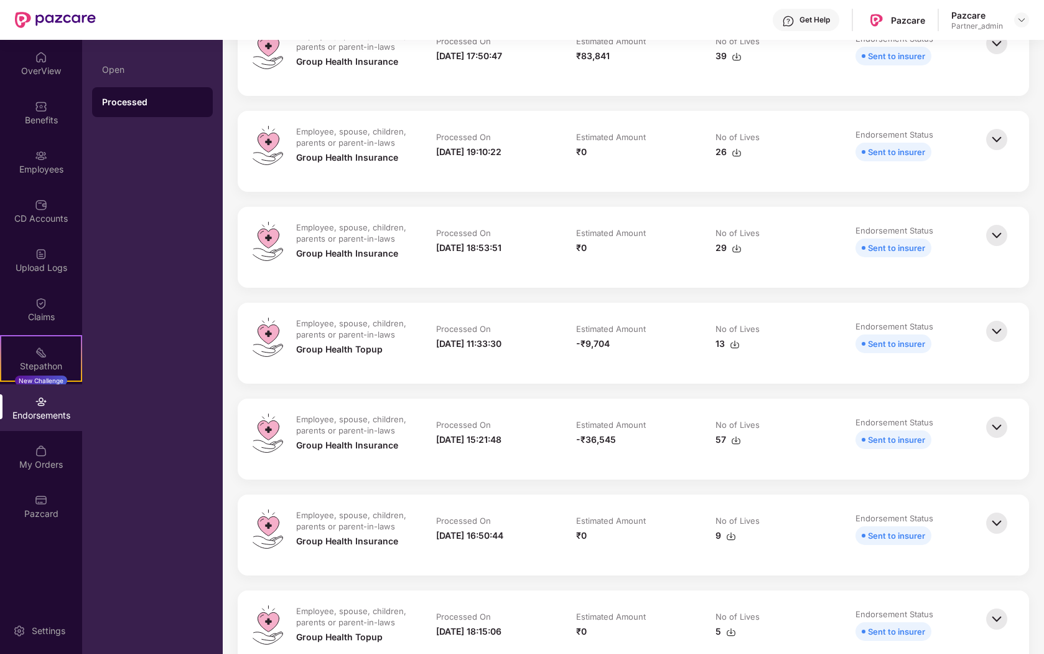
click at [995, 345] on img at bounding box center [996, 330] width 27 height 27
